Goal: Use online tool/utility: Utilize a website feature to perform a specific function

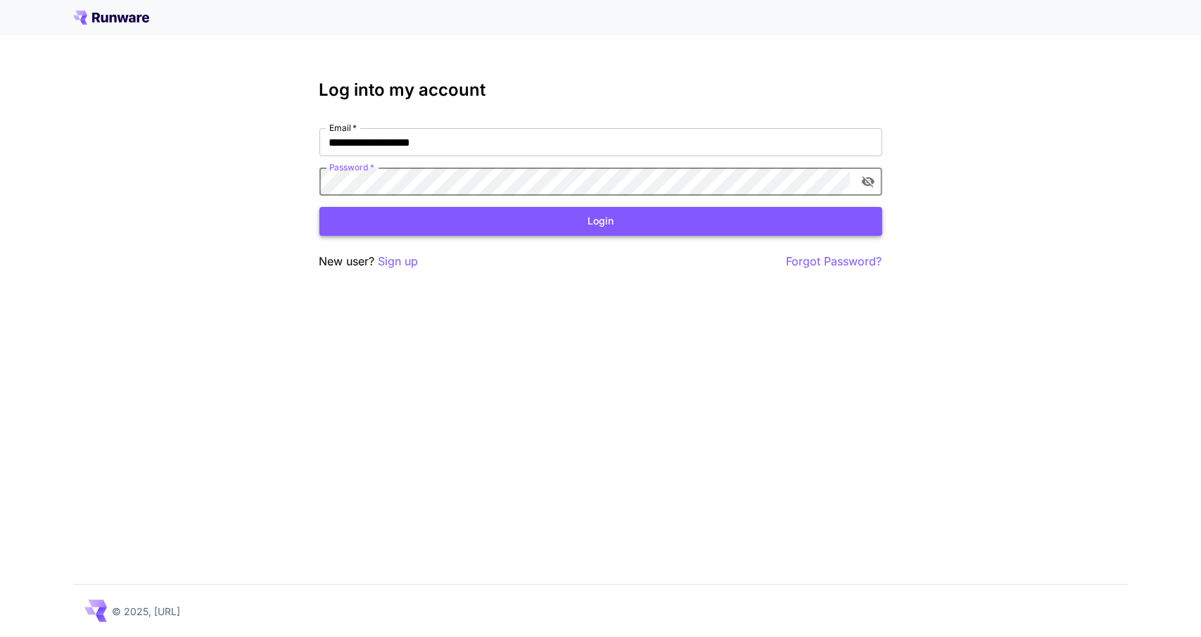
click at [460, 224] on button "Login" at bounding box center [600, 221] width 563 height 29
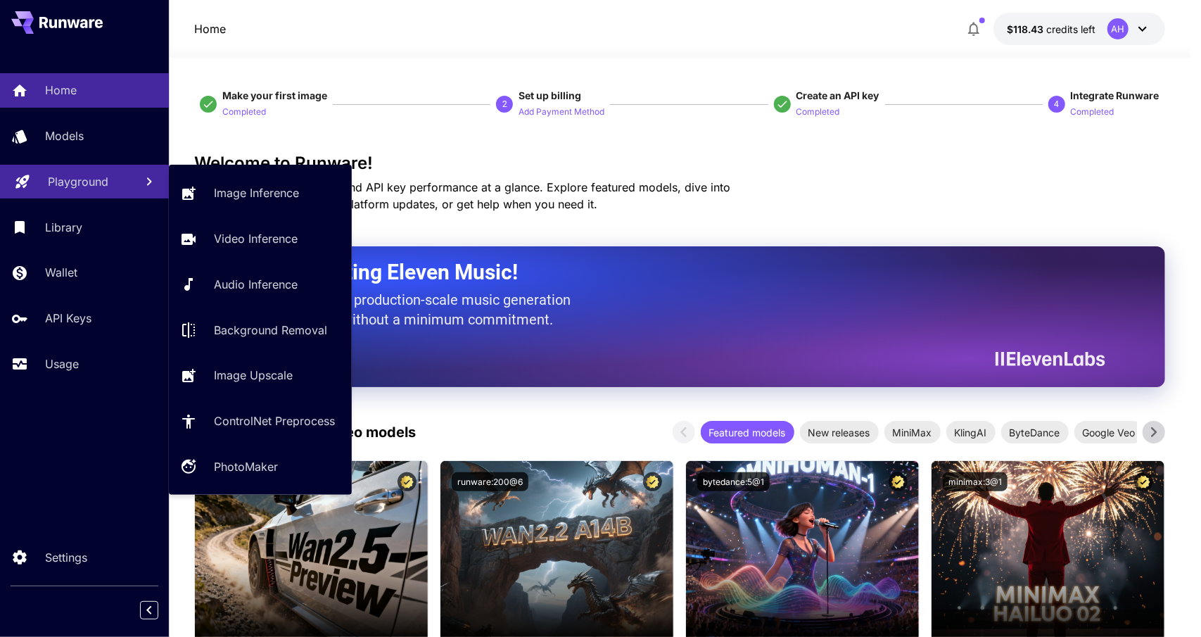
click at [72, 180] on p "Playground" at bounding box center [78, 181] width 61 height 17
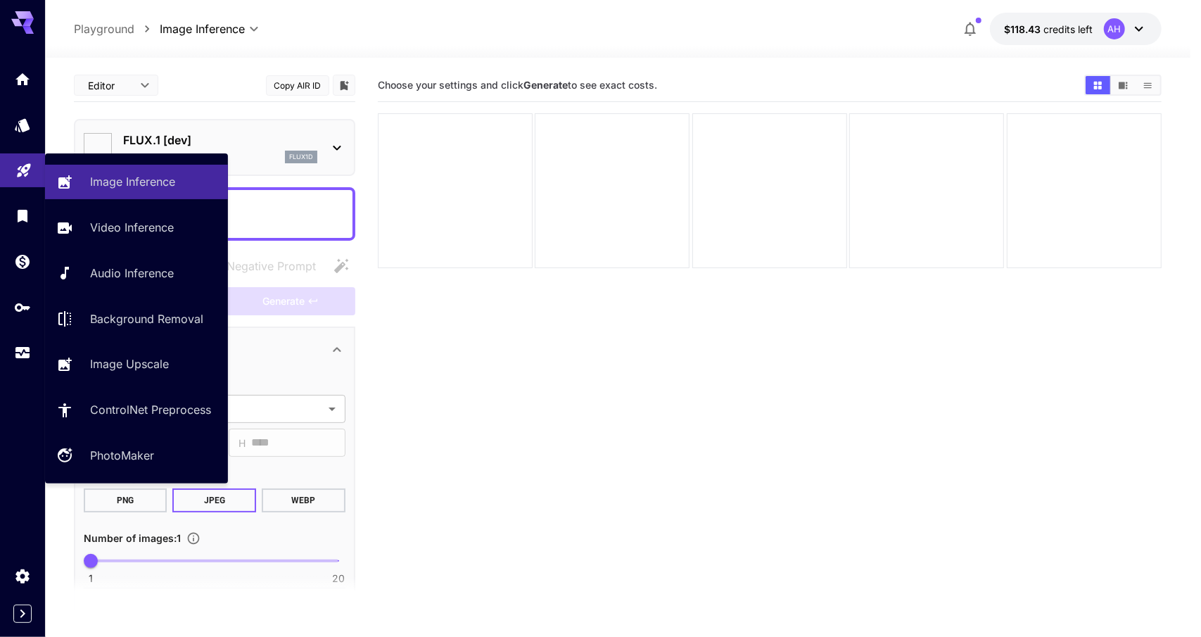
type input "**********"
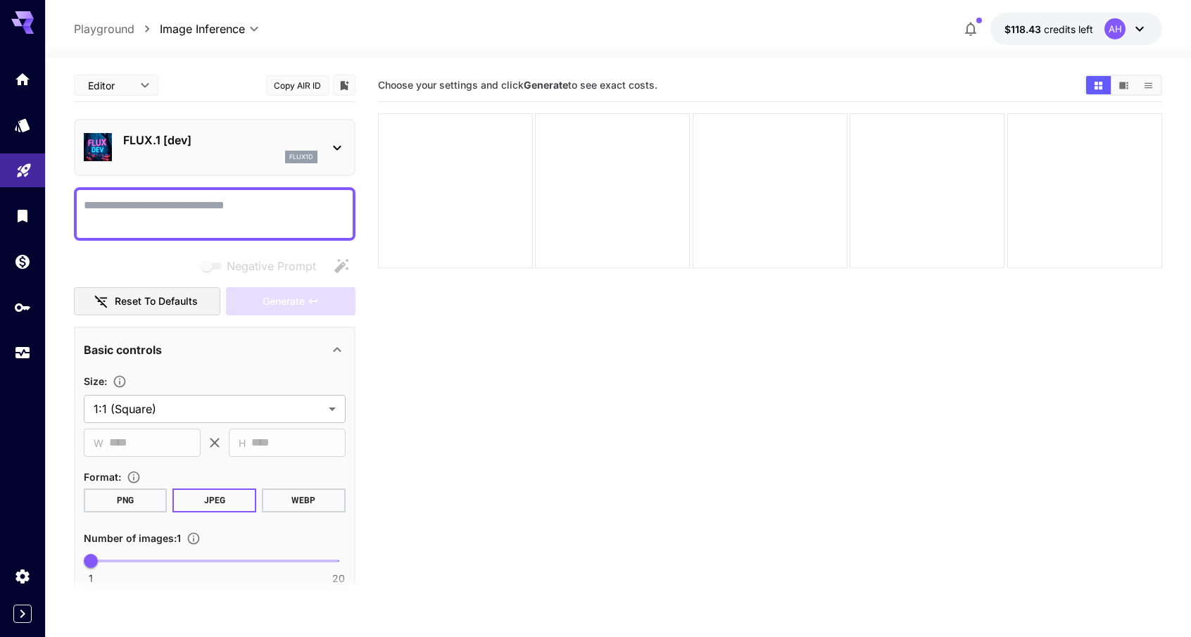
click at [296, 216] on textarea "Negative Prompt" at bounding box center [215, 214] width 262 height 34
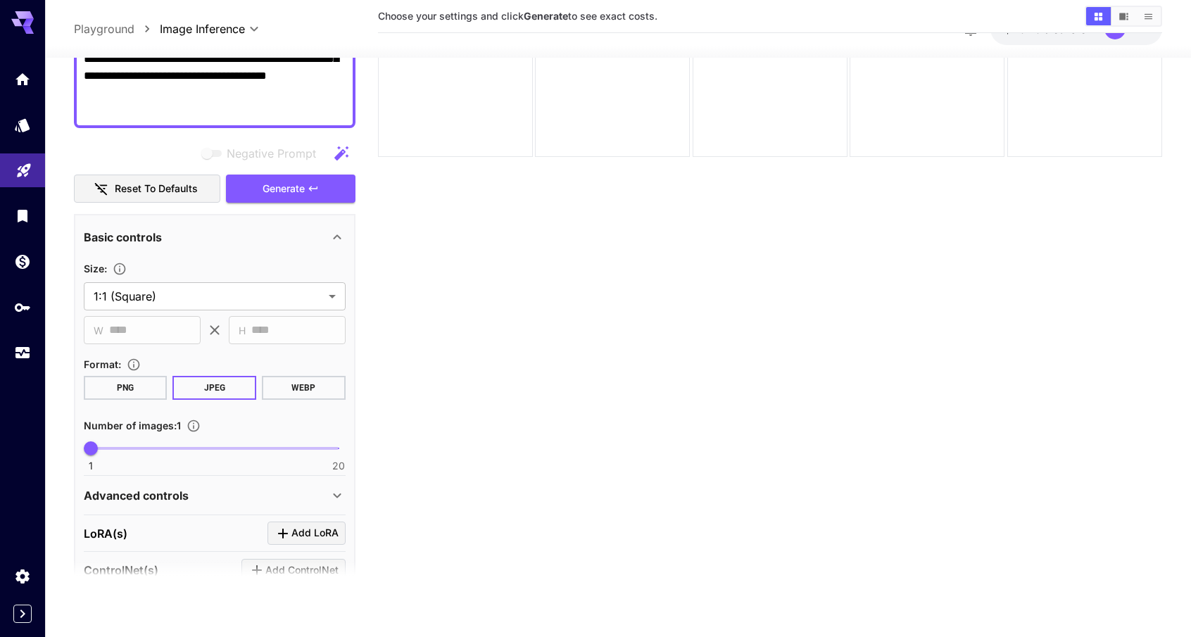
scroll to position [281, 0]
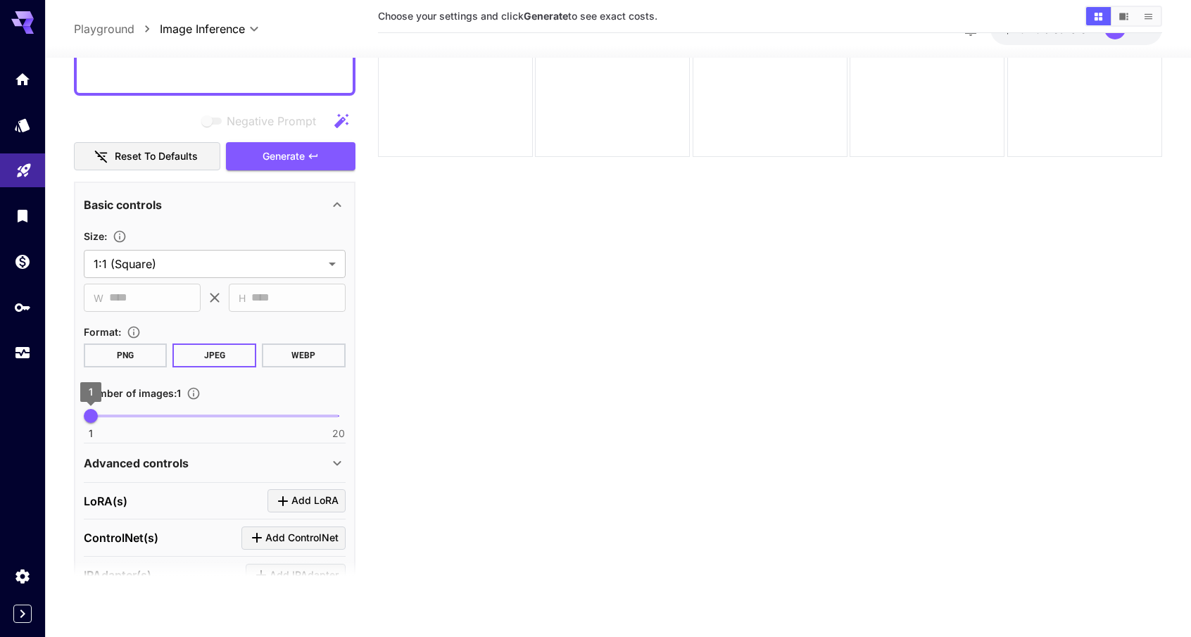
type textarea "**********"
drag, startPoint x: 93, startPoint y: 419, endPoint x: 203, endPoint y: 423, distance: 109.9
click at [203, 423] on span "10" at bounding box center [208, 416] width 14 height 14
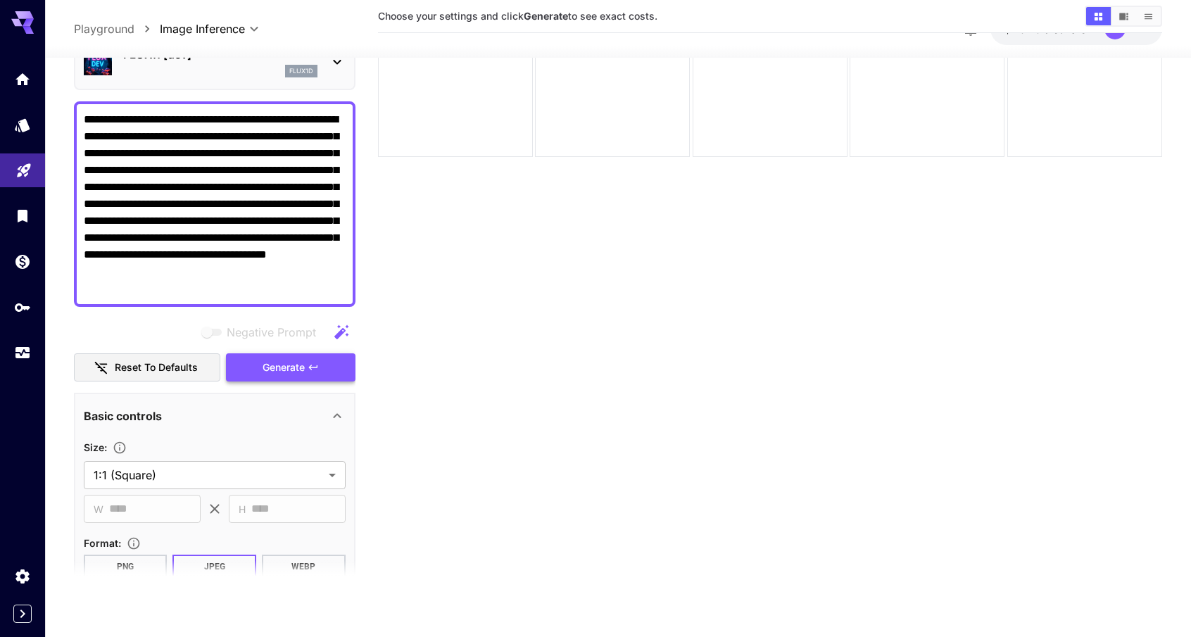
click at [309, 357] on button "Generate" at bounding box center [290, 367] width 129 height 29
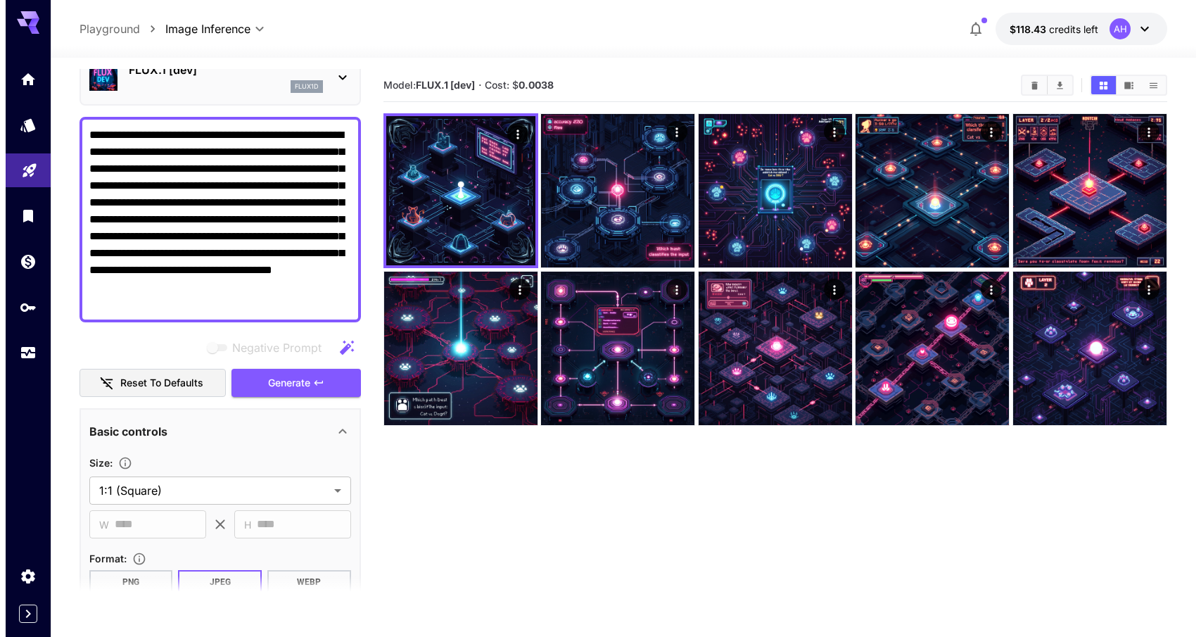
scroll to position [0, 0]
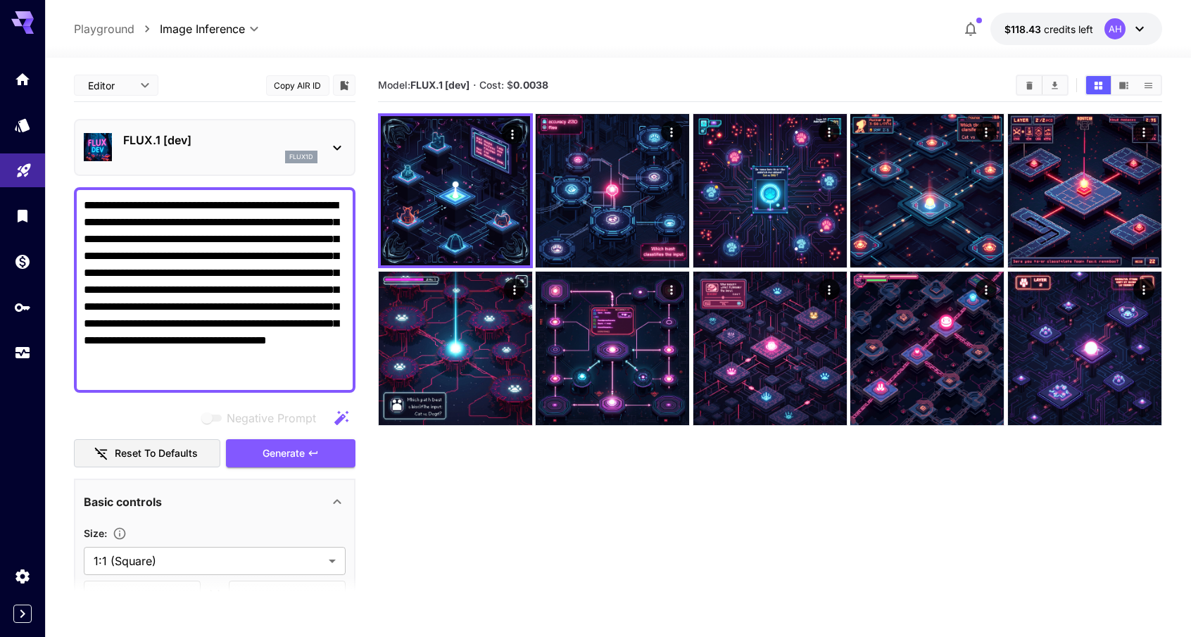
drag, startPoint x: 204, startPoint y: 301, endPoint x: 0, endPoint y: 40, distance: 331.4
click at [0, 40] on div "**********" at bounding box center [595, 374] width 1191 height 748
drag, startPoint x: 207, startPoint y: 324, endPoint x: 160, endPoint y: 152, distance: 178.7
click at [160, 152] on div "flux1d" at bounding box center [220, 157] width 194 height 13
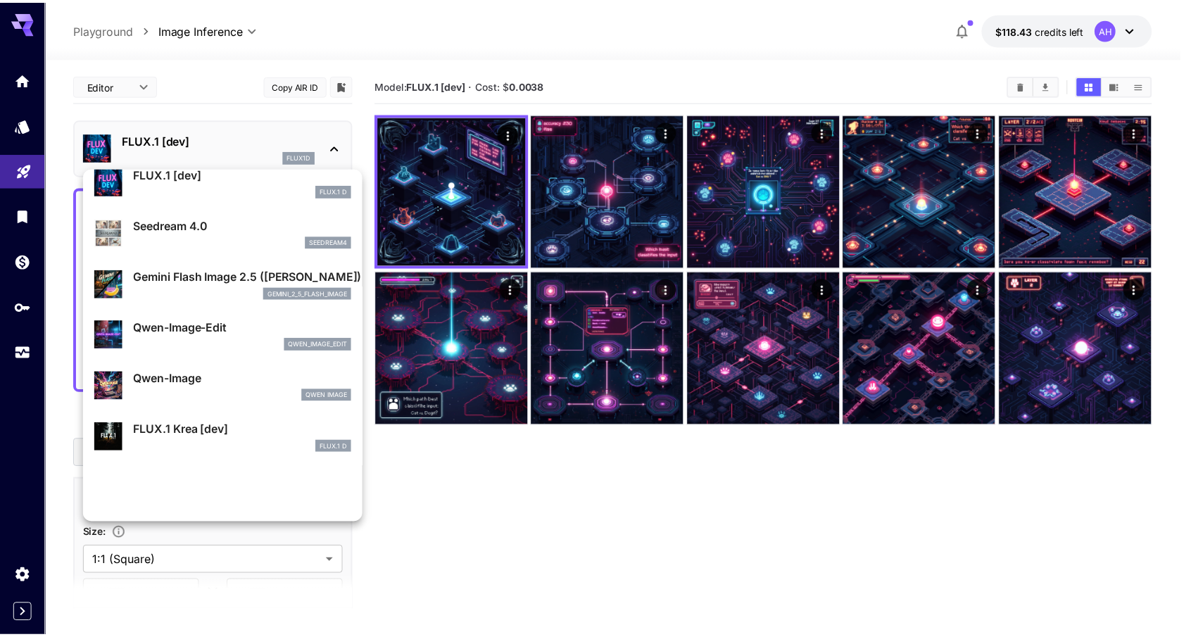
scroll to position [70, 0]
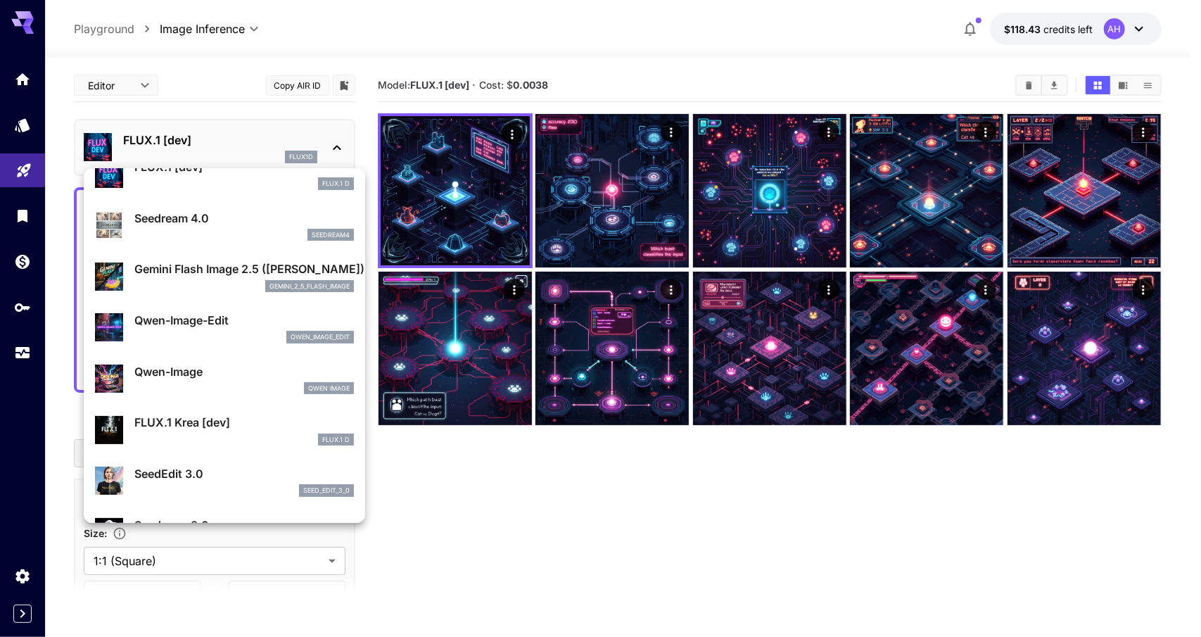
click at [205, 277] on p "Gemini Flash Image 2.5 ([PERSON_NAME])" at bounding box center [244, 268] width 220 height 17
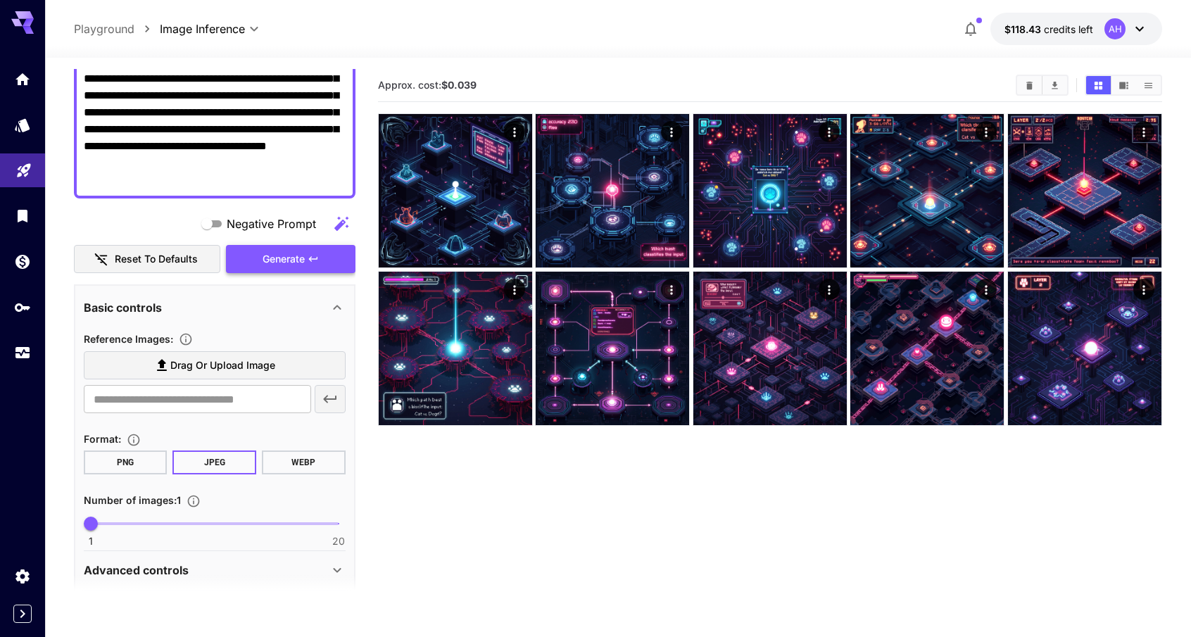
scroll to position [265, 0]
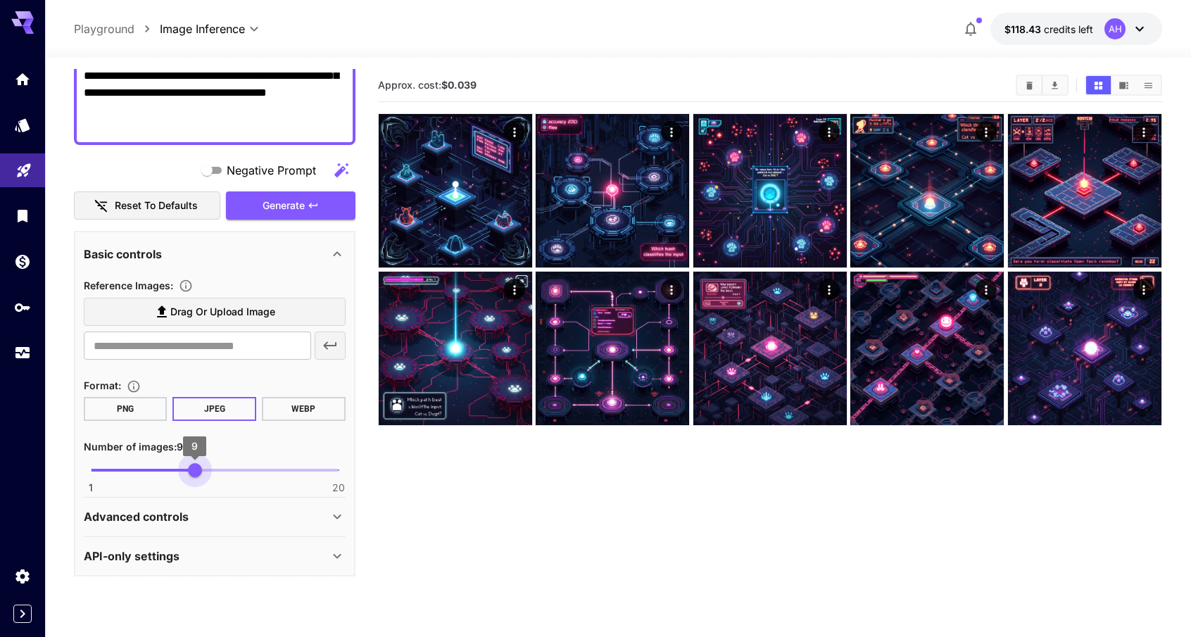
type input "**"
drag, startPoint x: 110, startPoint y: 467, endPoint x: 203, endPoint y: 476, distance: 93.3
click at [203, 476] on span "10" at bounding box center [208, 470] width 14 height 14
click at [290, 206] on span "Generate" at bounding box center [283, 206] width 42 height 18
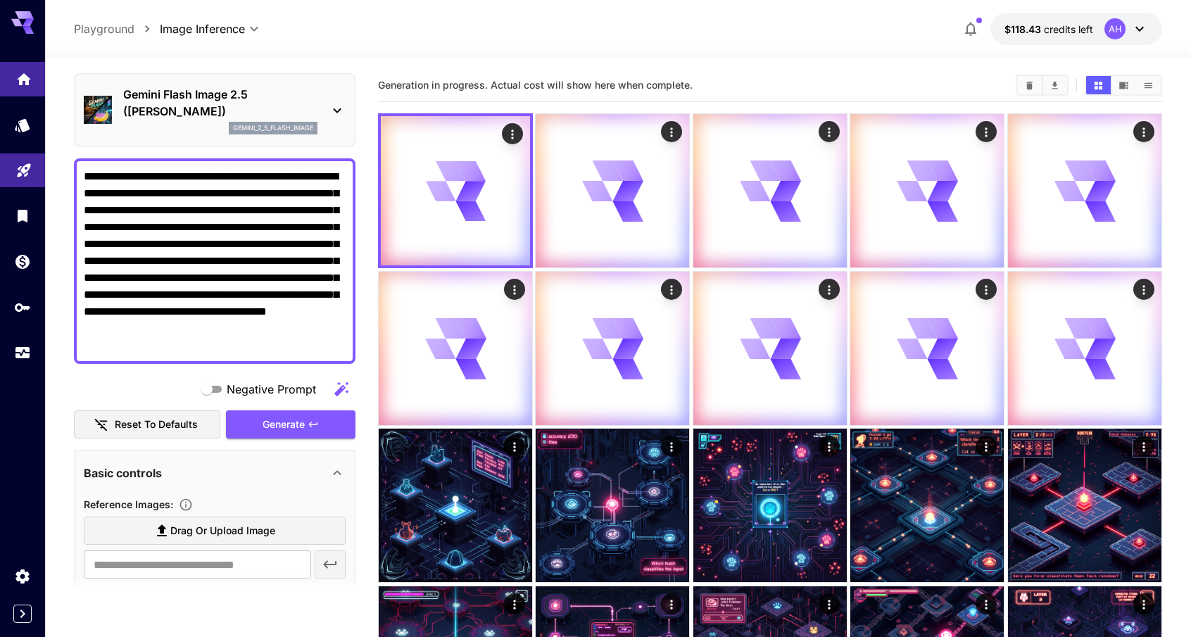
scroll to position [0, 0]
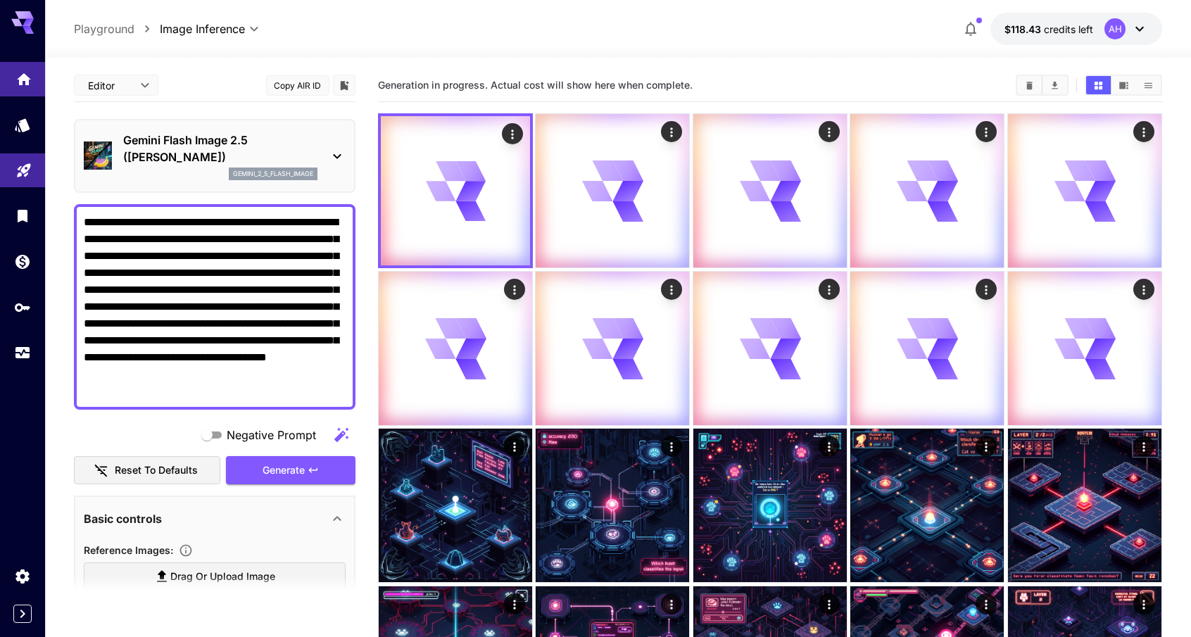
drag, startPoint x: 300, startPoint y: 267, endPoint x: 13, endPoint y: 68, distance: 349.0
click at [13, 68] on div "**********" at bounding box center [595, 391] width 1191 height 782
paste textarea "**********"
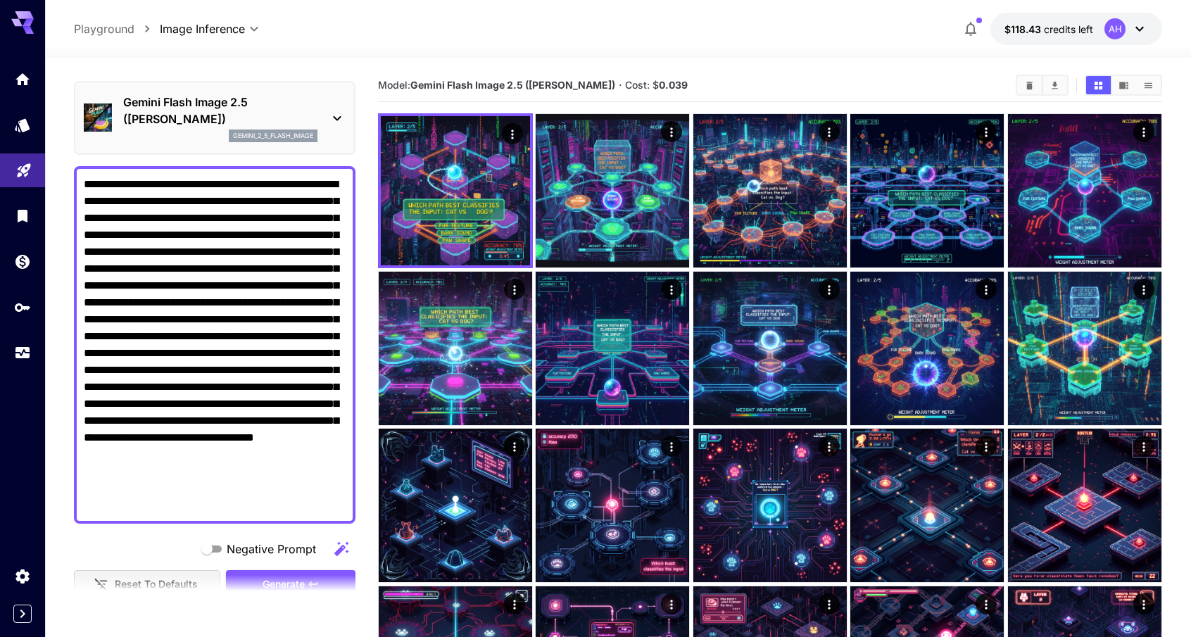
scroll to position [281, 0]
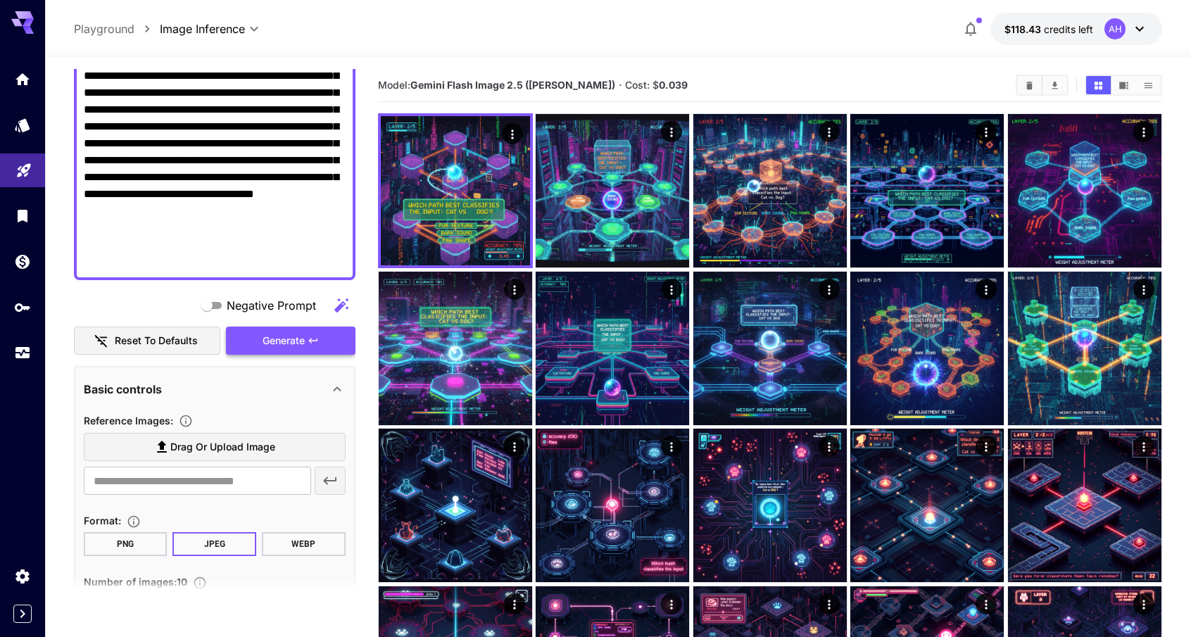
type textarea "**********"
click at [294, 338] on span "Generate" at bounding box center [283, 341] width 42 height 18
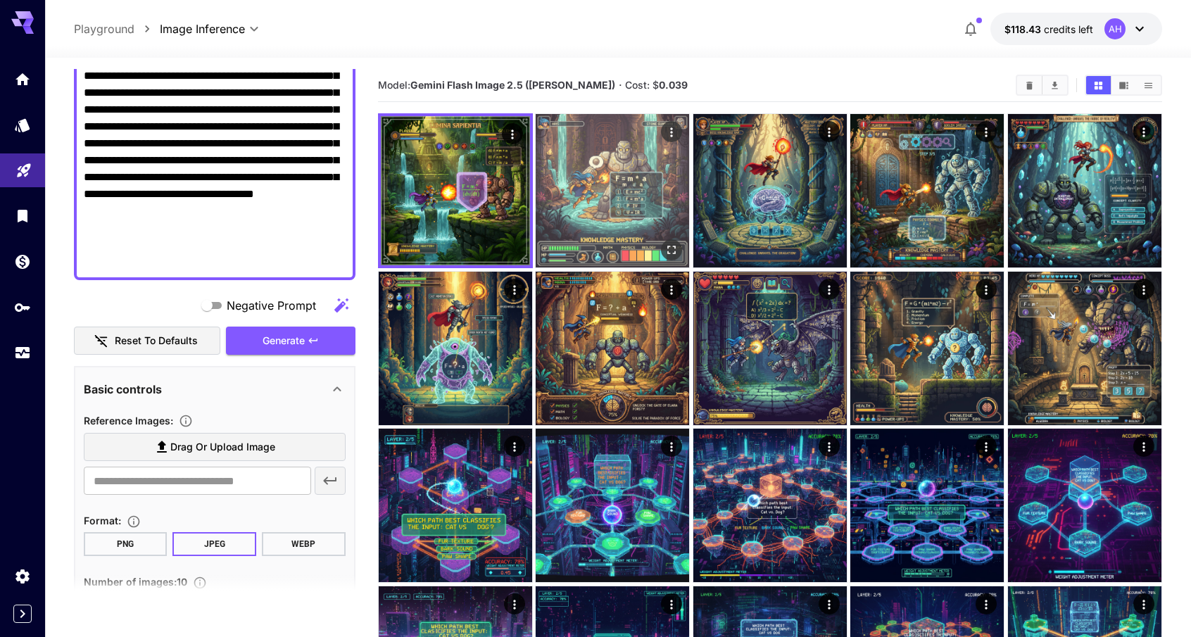
click at [629, 205] on img at bounding box center [611, 190] width 153 height 153
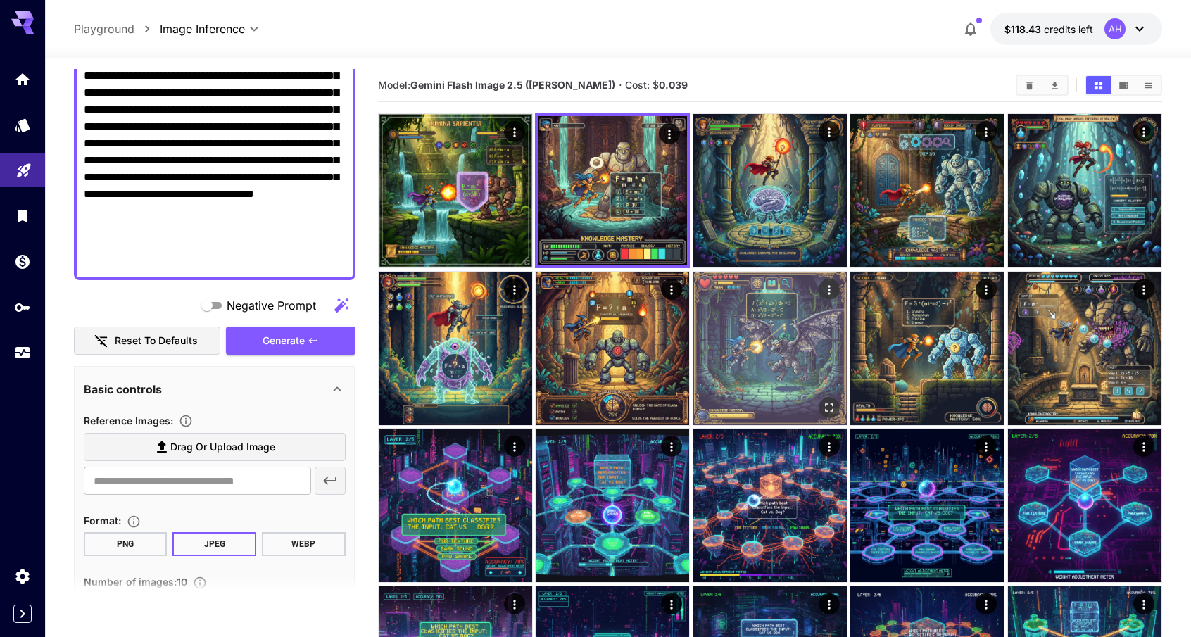
click at [759, 330] on img at bounding box center [769, 348] width 153 height 153
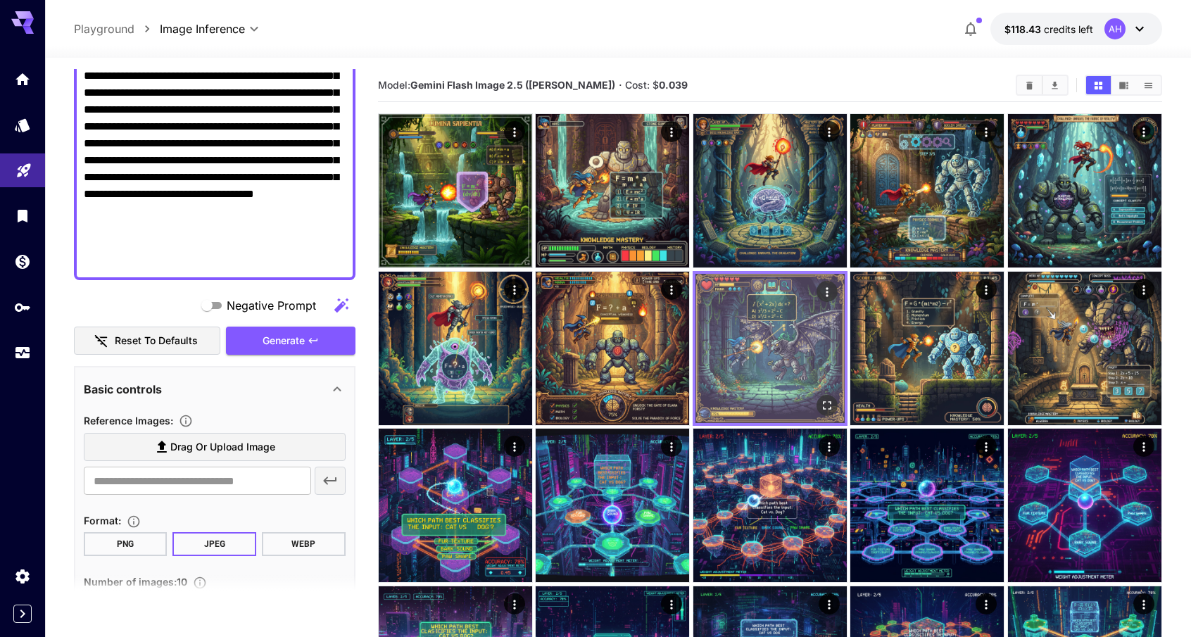
click at [759, 330] on img at bounding box center [769, 348] width 149 height 149
click at [831, 403] on icon "Open in fullscreen" at bounding box center [827, 405] width 14 height 14
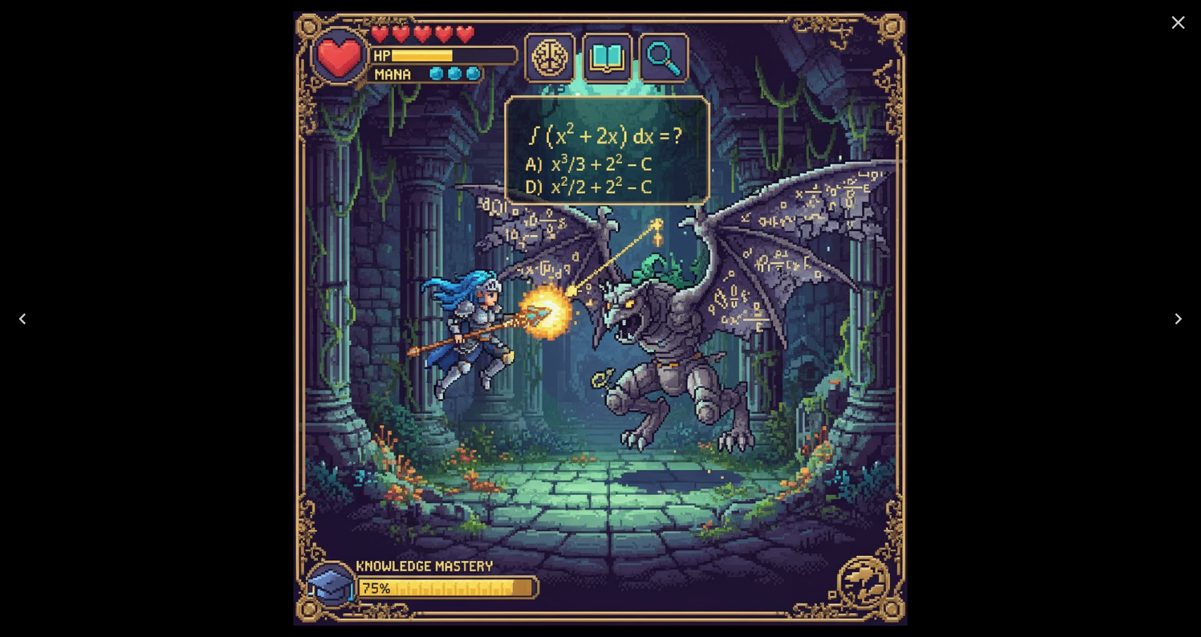
click at [1185, 22] on icon "Close" at bounding box center [1178, 22] width 23 height 23
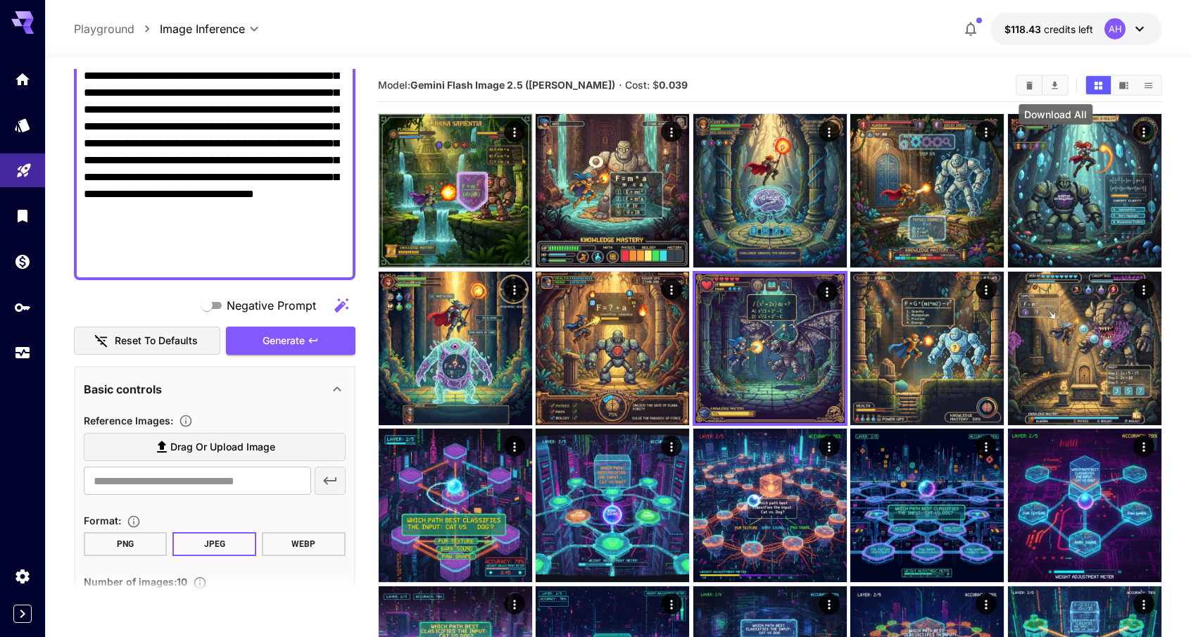
click at [1056, 82] on icon "Download All" at bounding box center [1054, 85] width 11 height 11
click at [831, 29] on div "**********" at bounding box center [618, 29] width 1089 height 32
click at [1057, 82] on icon "Download All" at bounding box center [1054, 85] width 11 height 11
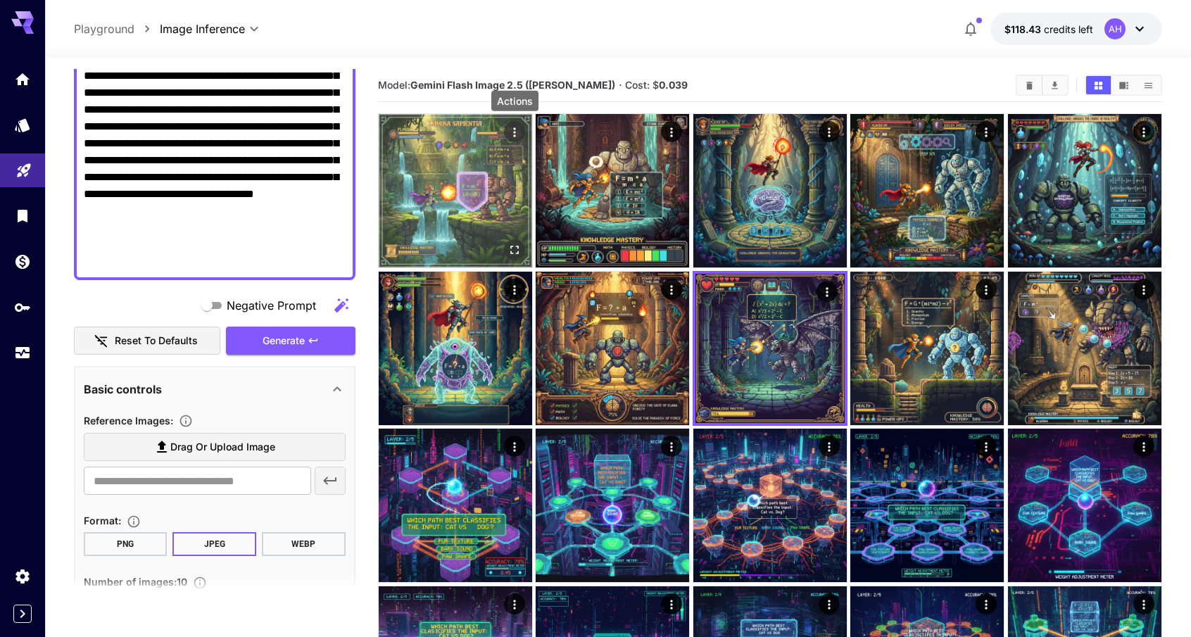
click at [510, 127] on icon "Actions" at bounding box center [514, 132] width 14 height 14
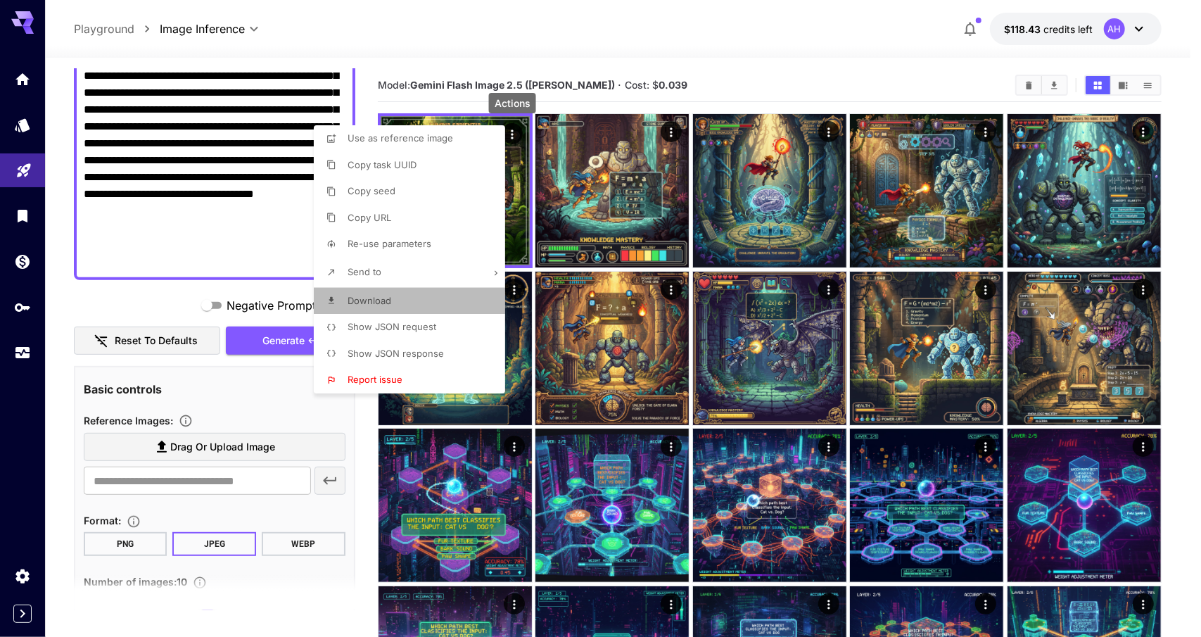
click at [406, 295] on li "Download" at bounding box center [414, 301] width 200 height 27
click at [607, 158] on div at bounding box center [600, 318] width 1201 height 637
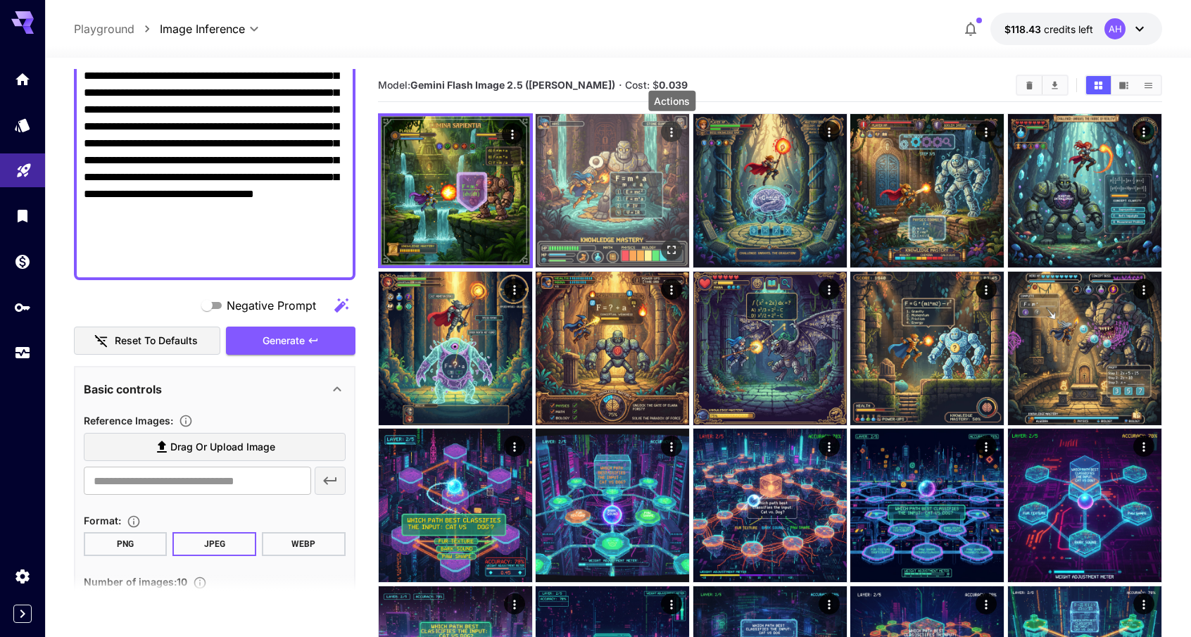
click at [668, 128] on icon "Actions" at bounding box center [672, 132] width 14 height 14
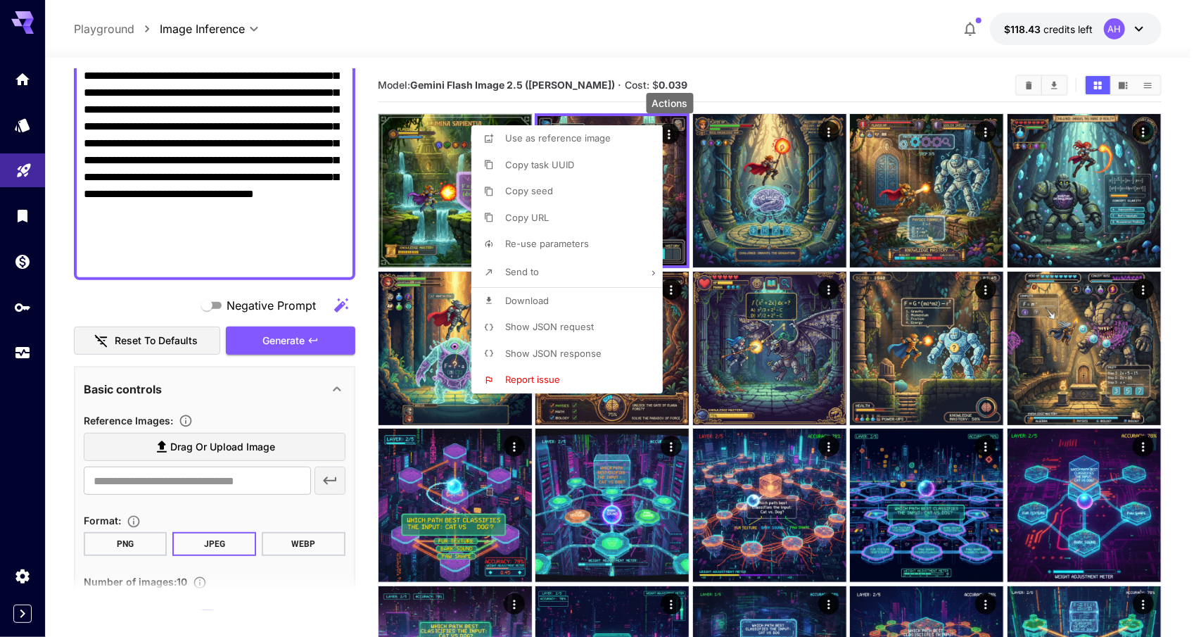
click at [534, 298] on span "Download" at bounding box center [527, 300] width 44 height 11
click at [784, 79] on div at bounding box center [600, 318] width 1201 height 637
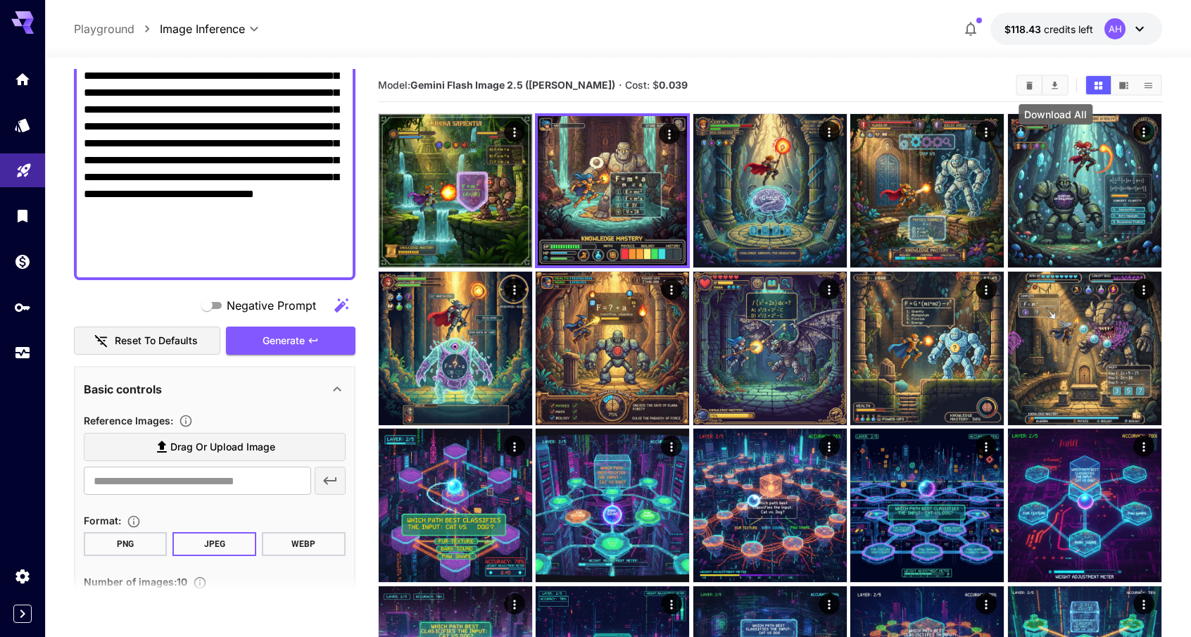
click at [1058, 84] on icon "Download All" at bounding box center [1054, 85] width 11 height 11
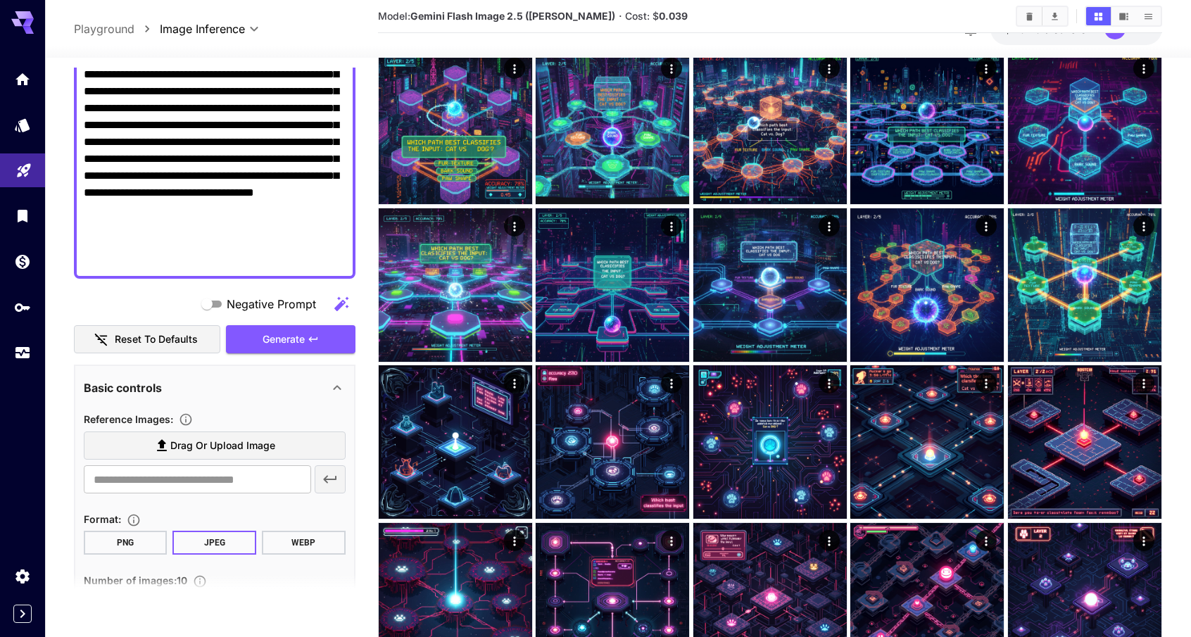
scroll to position [459, 0]
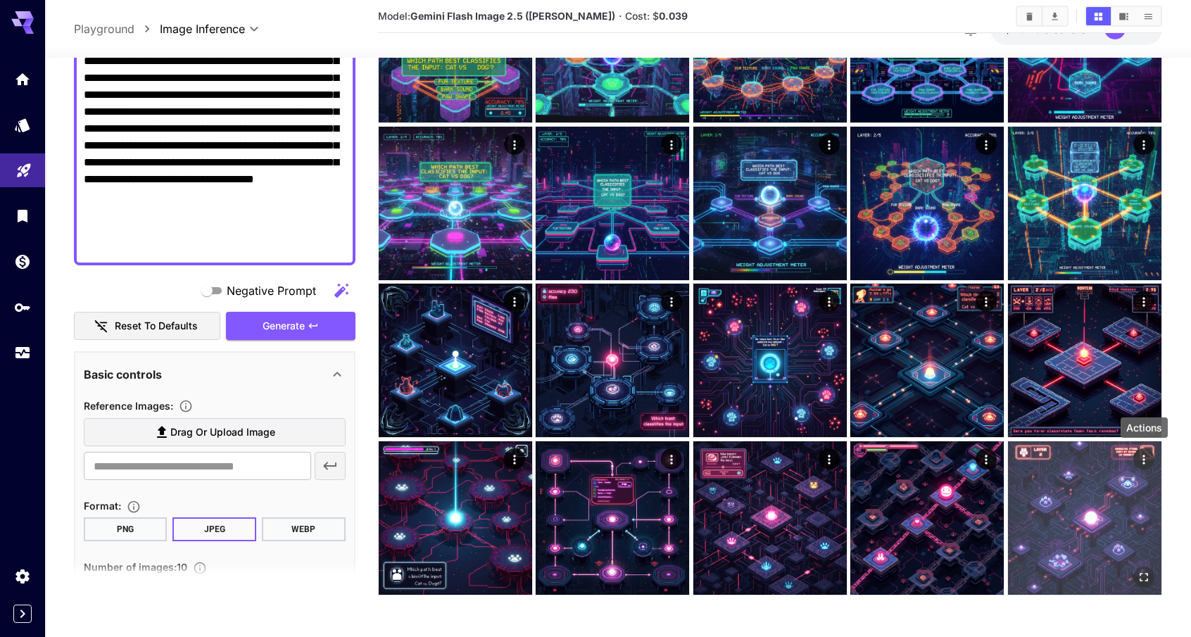
click at [1143, 463] on icon "Actions" at bounding box center [1144, 459] width 2 height 9
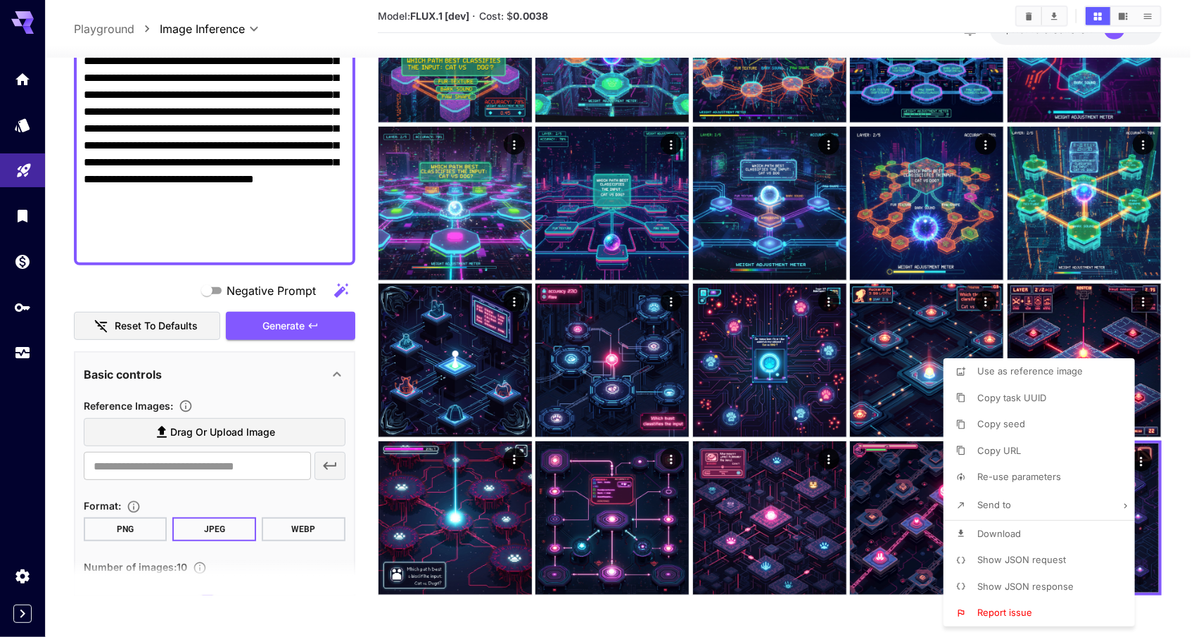
click at [725, 237] on div at bounding box center [600, 318] width 1201 height 637
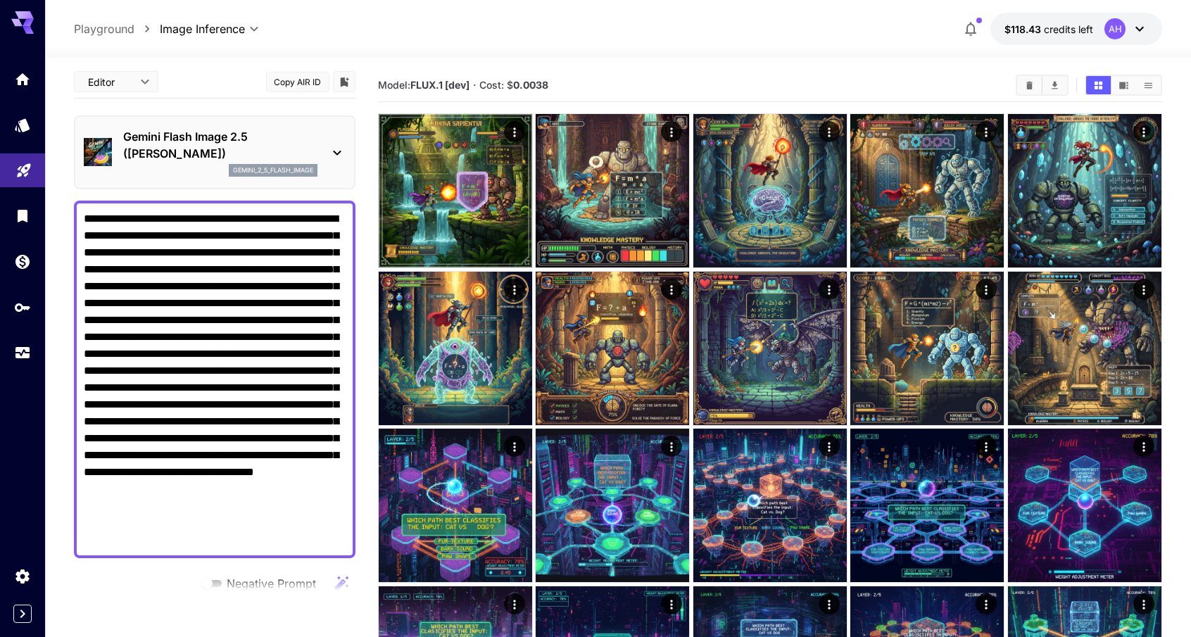
scroll to position [0, 0]
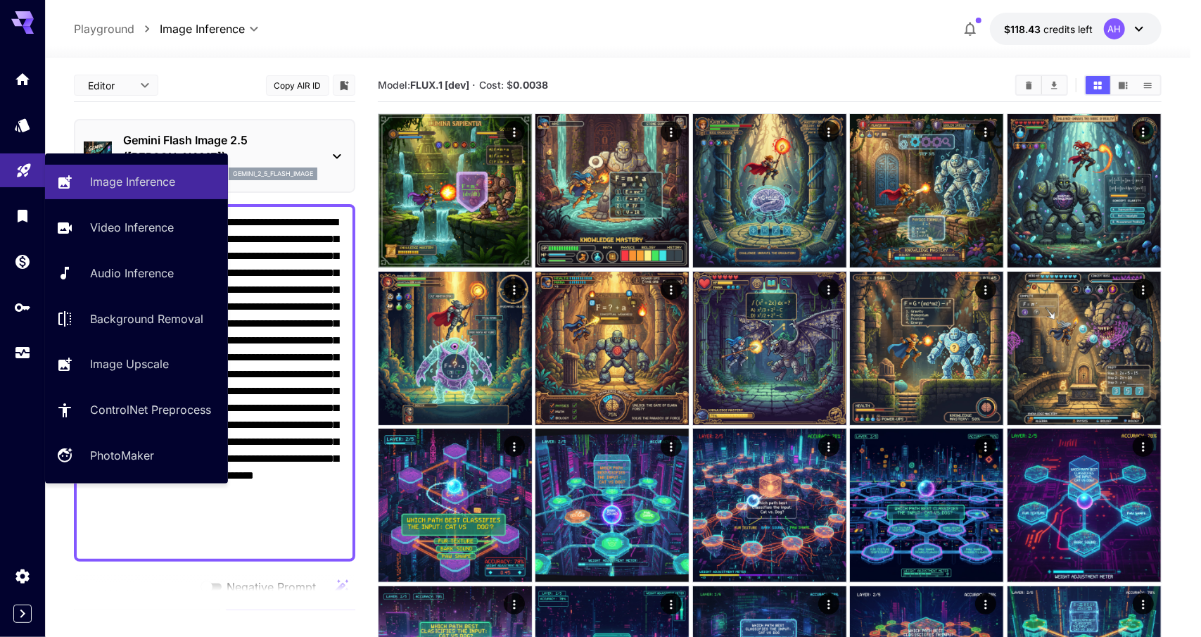
drag, startPoint x: 274, startPoint y: 533, endPoint x: 0, endPoint y: 169, distance: 455.8
click at [0, 169] on div "**********" at bounding box center [595, 548] width 1191 height 1097
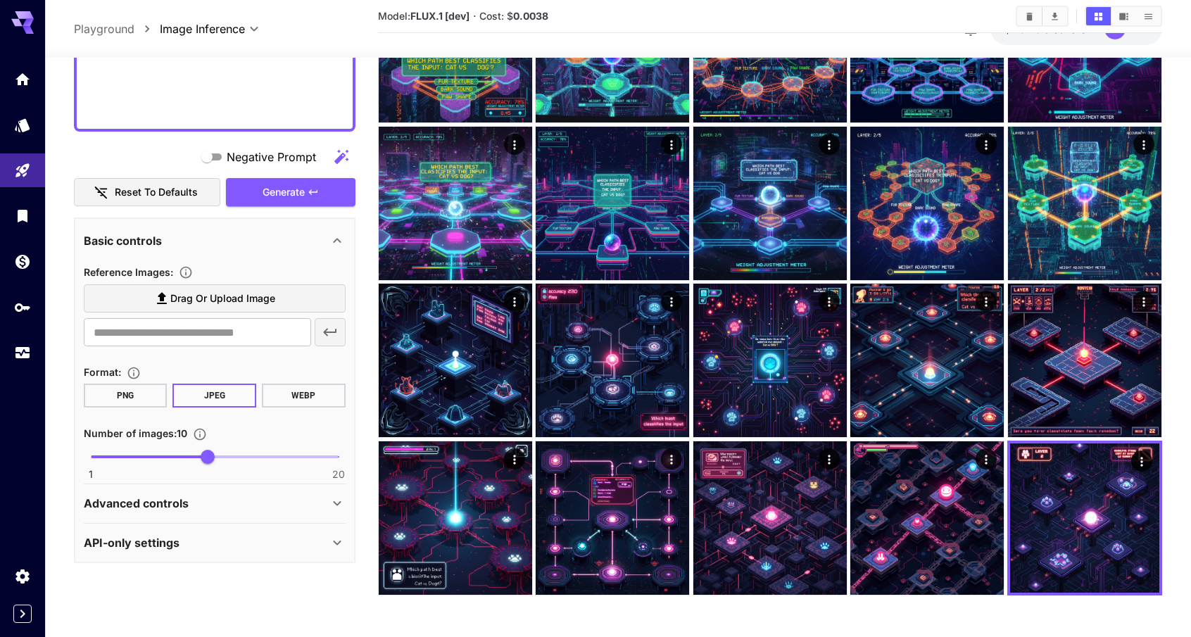
scroll to position [417, 0]
click at [197, 500] on div "Advanced controls" at bounding box center [206, 501] width 245 height 17
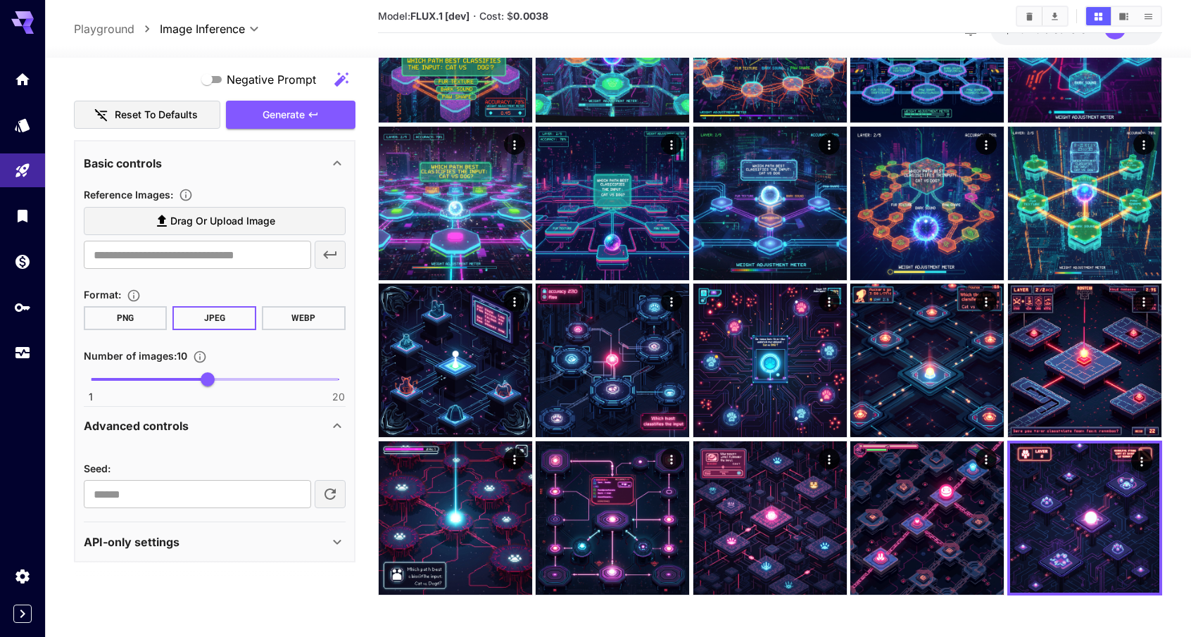
click at [152, 546] on p "API-only settings" at bounding box center [132, 541] width 96 height 17
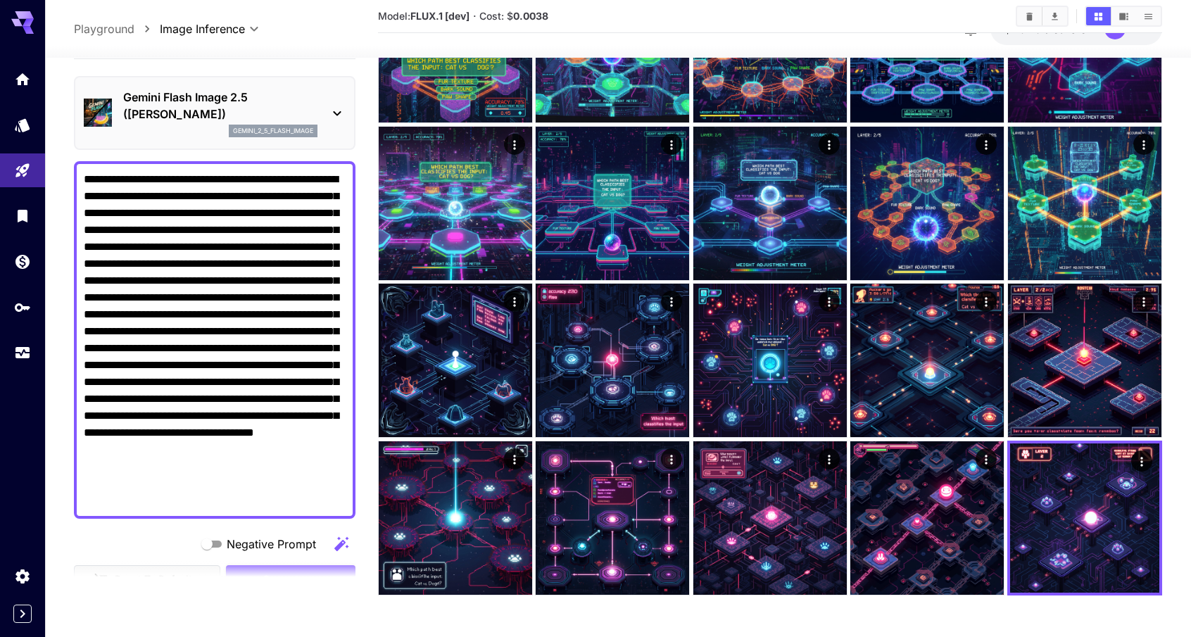
scroll to position [0, 0]
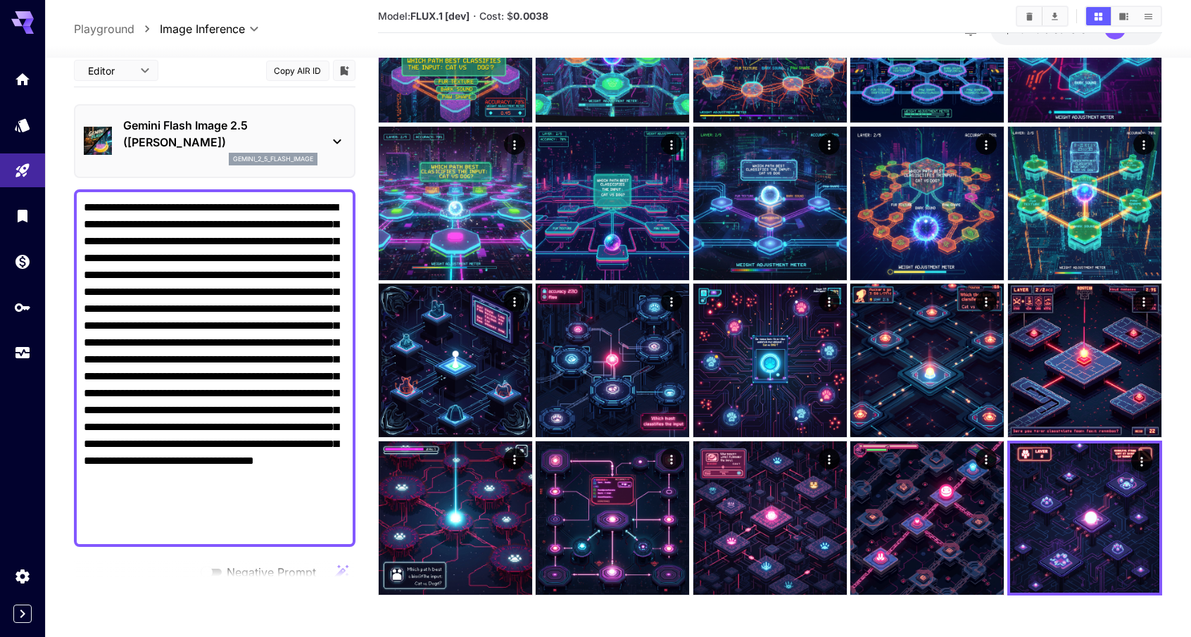
click at [335, 143] on icon at bounding box center [337, 141] width 17 height 17
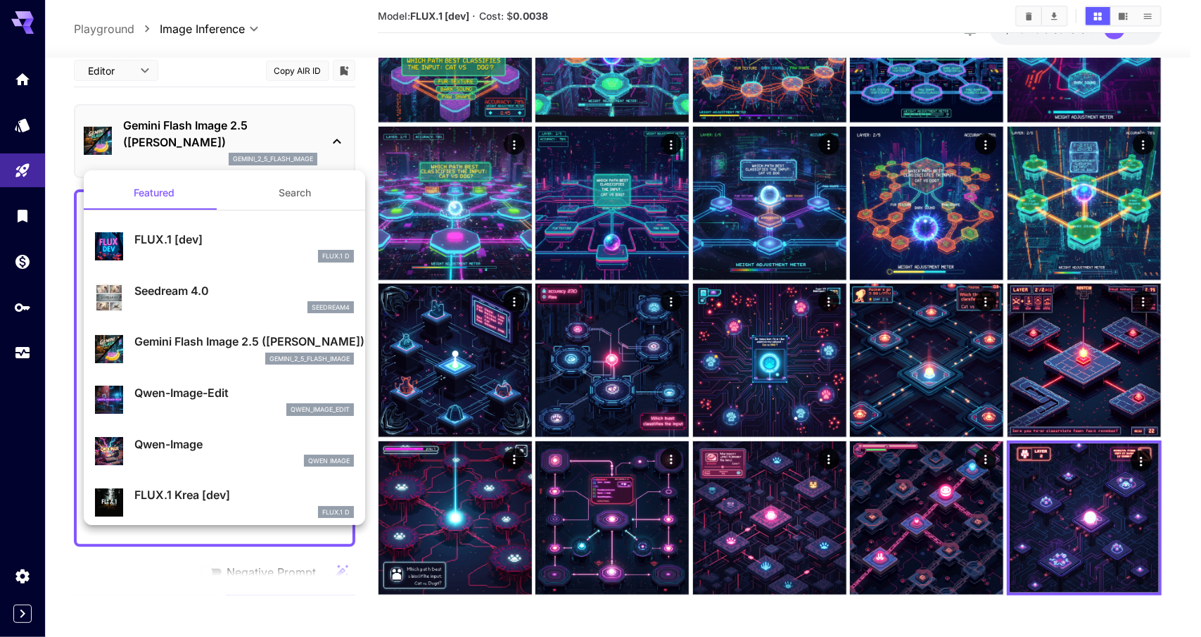
click at [391, 33] on div at bounding box center [600, 318] width 1201 height 637
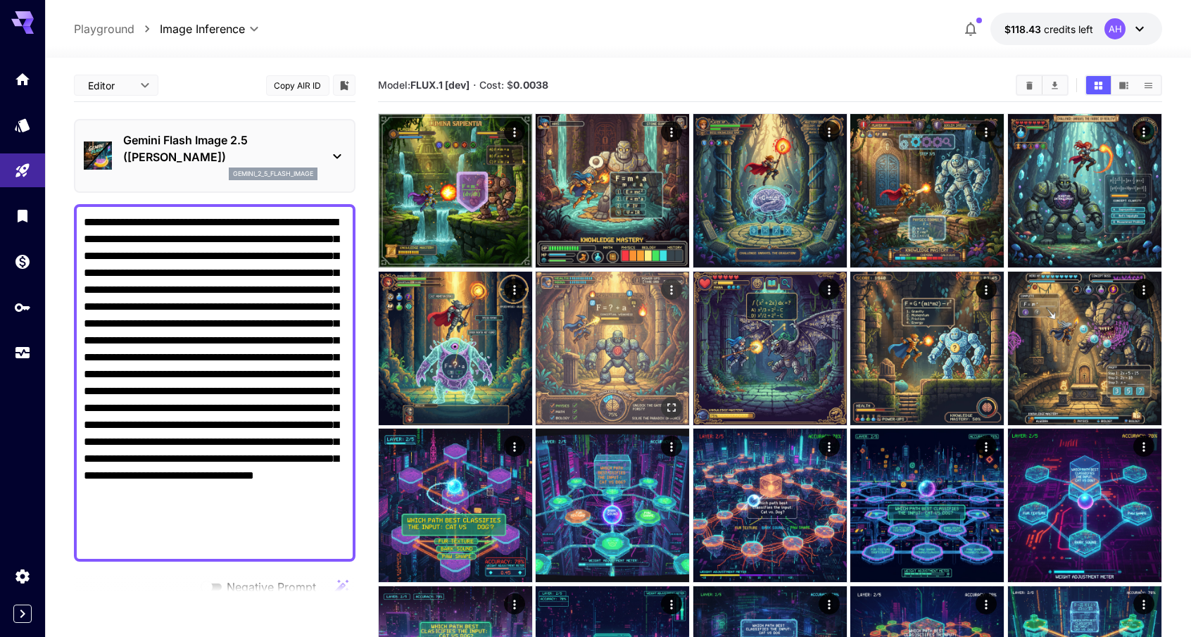
click at [627, 331] on img at bounding box center [611, 348] width 153 height 153
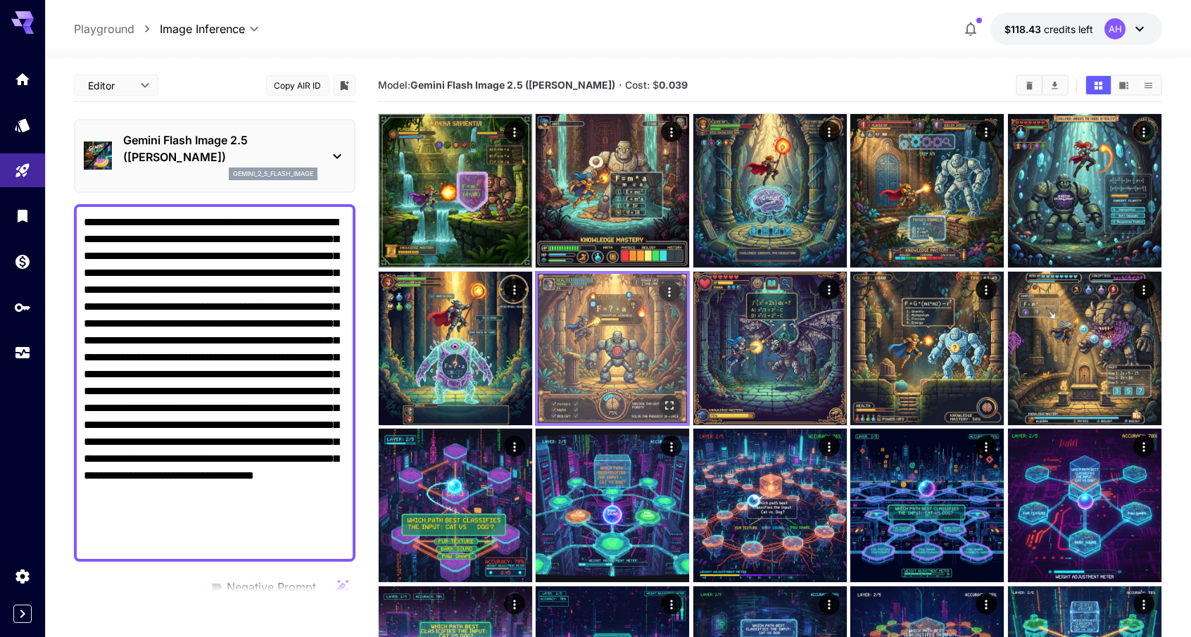
click at [611, 355] on img at bounding box center [612, 348] width 149 height 149
click at [668, 409] on icon "Open in fullscreen" at bounding box center [670, 405] width 14 height 14
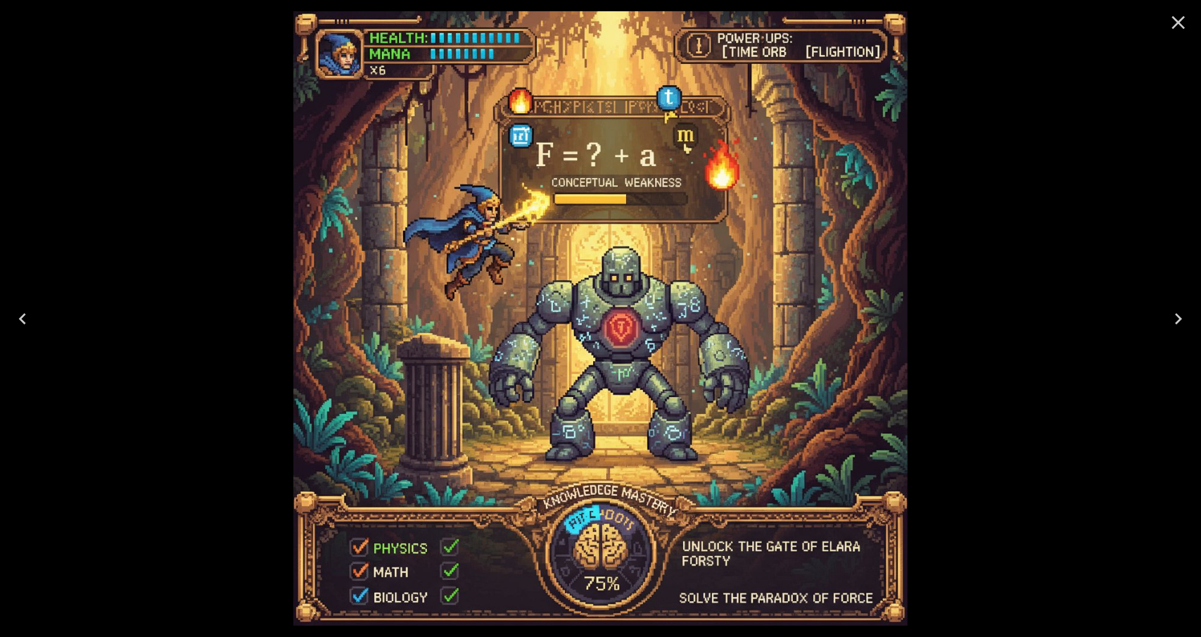
click at [1184, 19] on icon "Close" at bounding box center [1178, 22] width 13 height 13
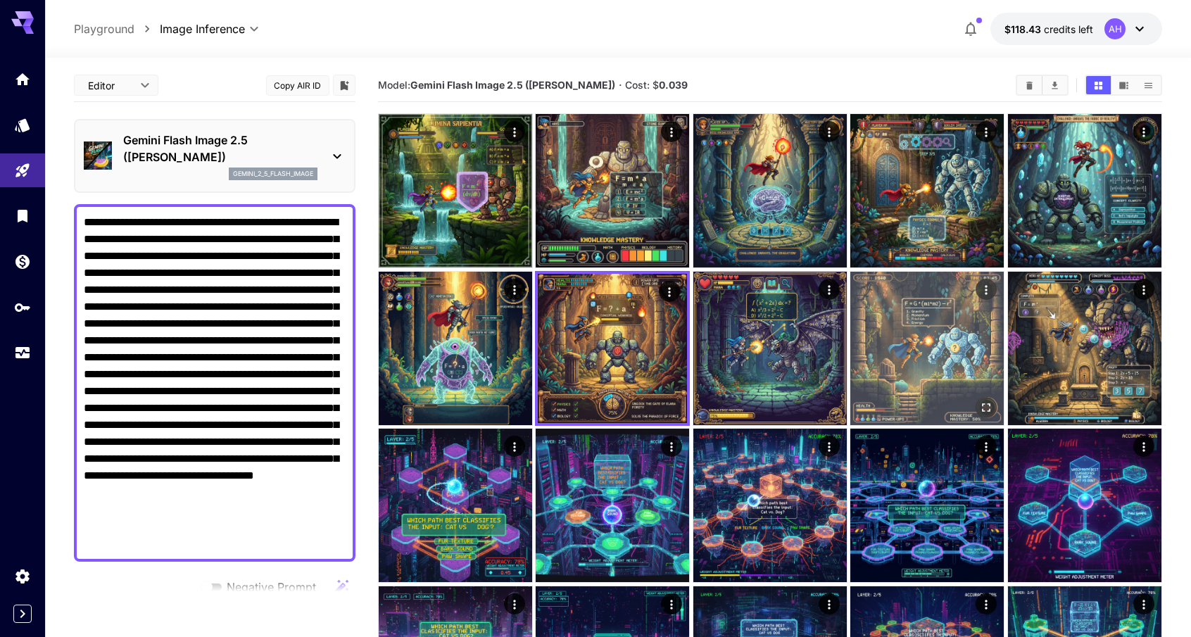
click at [985, 406] on icon "Open in fullscreen" at bounding box center [987, 407] width 14 height 14
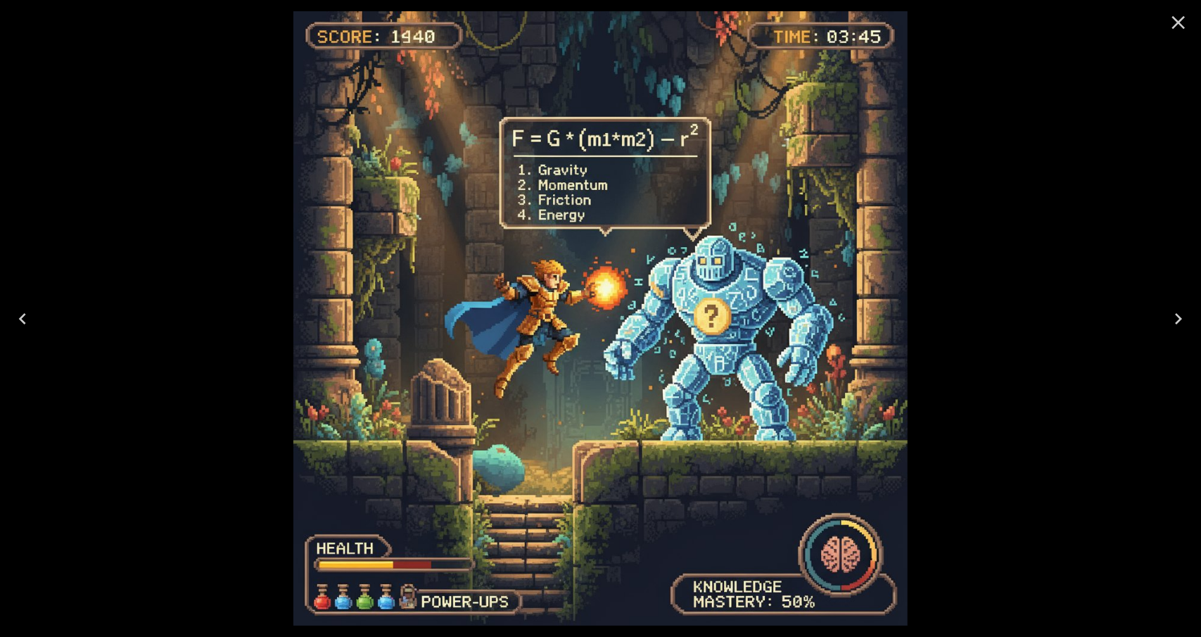
drag, startPoint x: 0, startPoint y: 0, endPoint x: 1181, endPoint y: 20, distance: 1180.9
click at [1181, 20] on icon "Close" at bounding box center [1178, 22] width 13 height 13
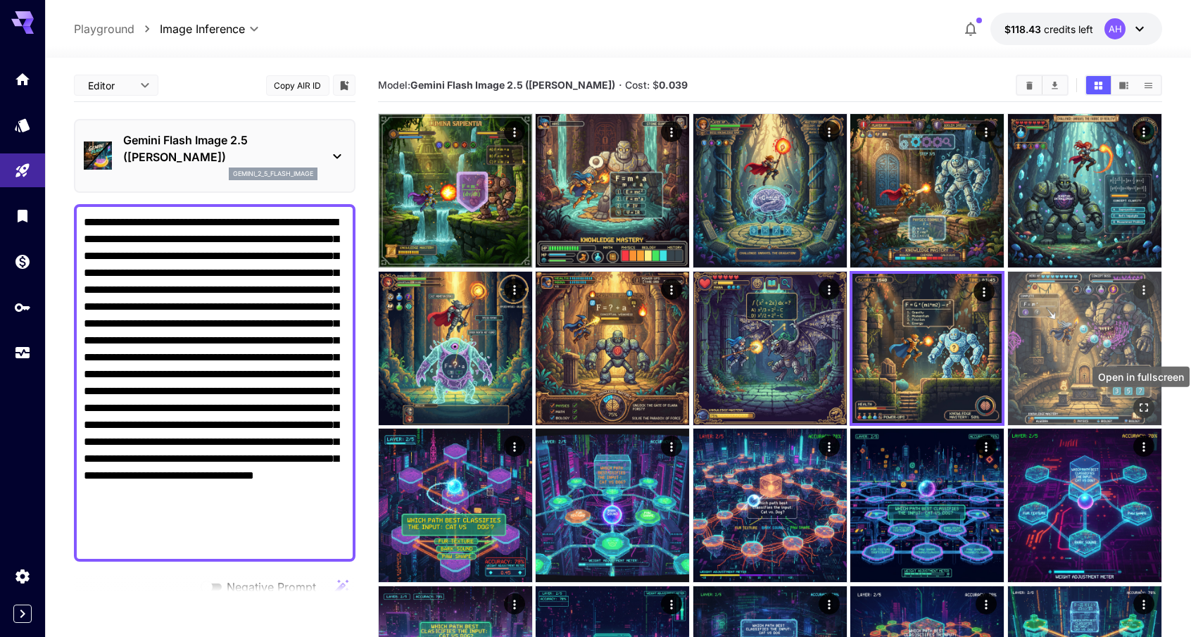
click at [1139, 403] on icon "Open in fullscreen" at bounding box center [1143, 407] width 14 height 14
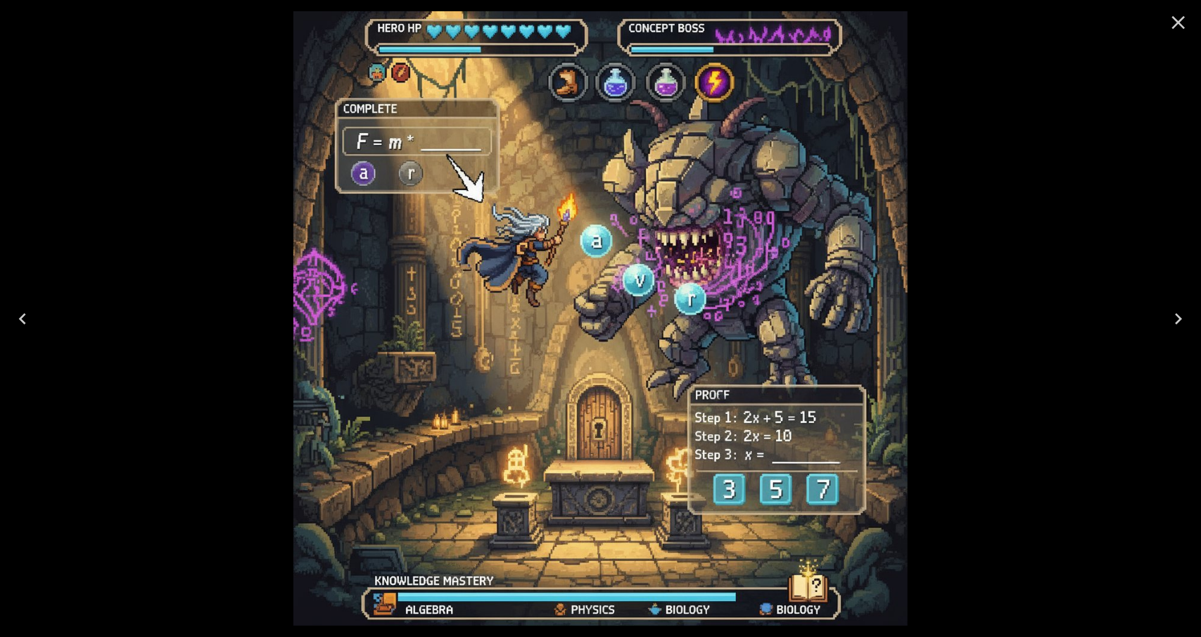
click at [1187, 17] on icon "Close" at bounding box center [1178, 22] width 23 height 23
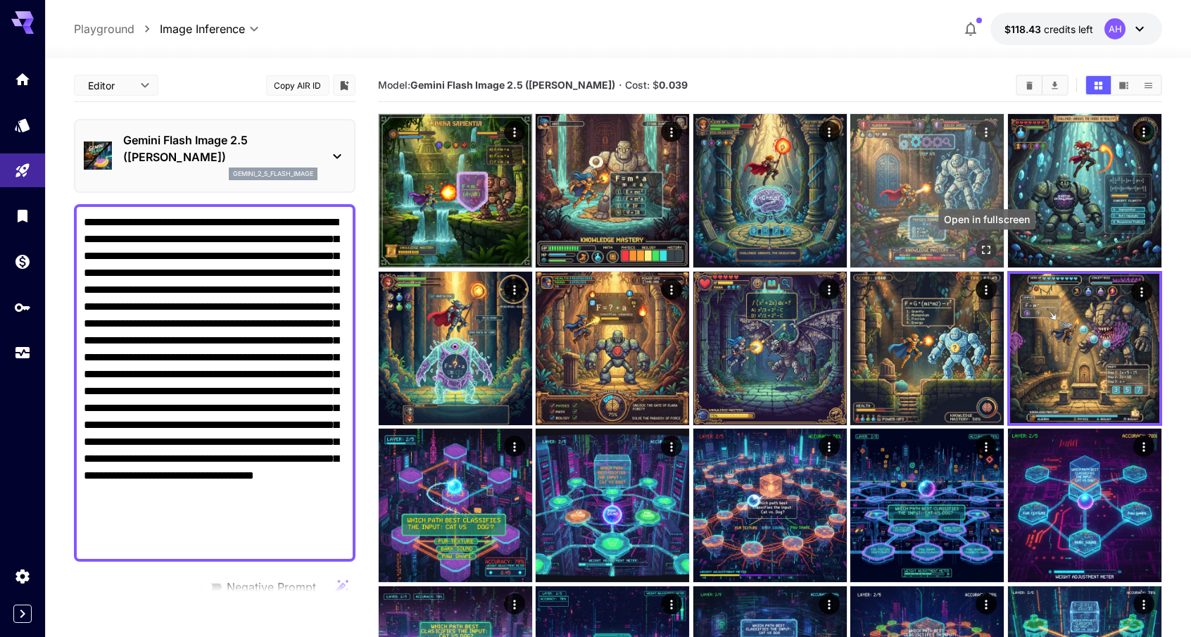
click at [989, 248] on icon "Open in fullscreen" at bounding box center [987, 250] width 14 height 14
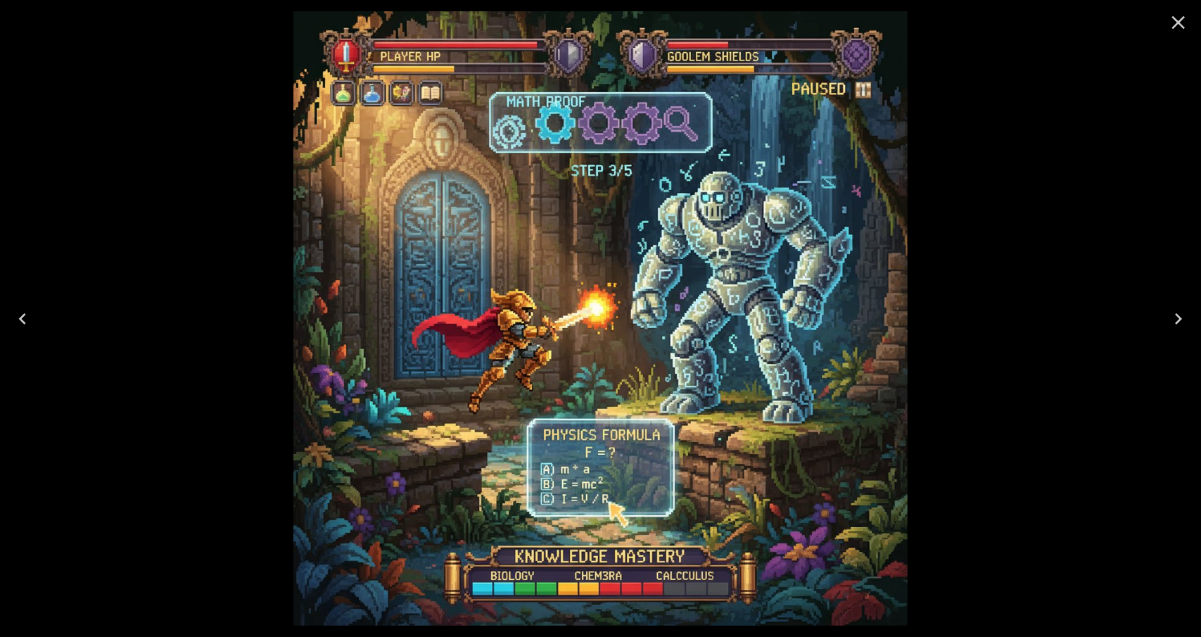
click at [1178, 22] on icon "Close" at bounding box center [1178, 22] width 13 height 13
